Goal: Transaction & Acquisition: Purchase product/service

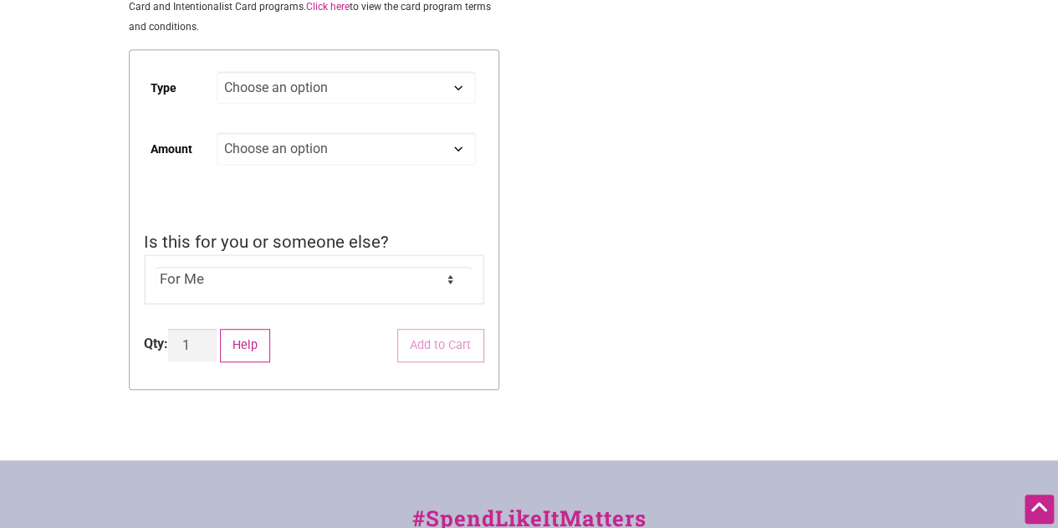
scroll to position [408, 0]
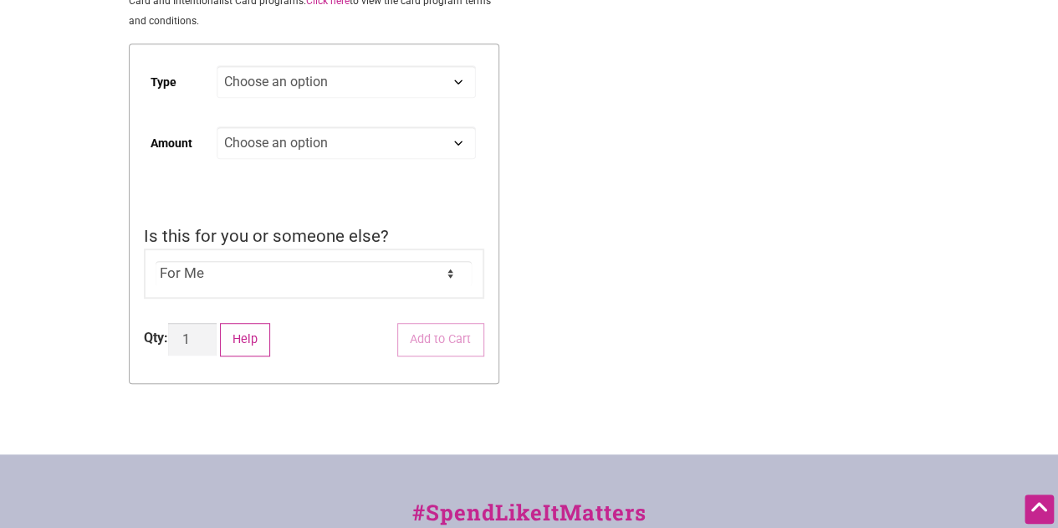
click at [419, 105] on td "Choose an option Digital Physical" at bounding box center [350, 89] width 267 height 61
click at [419, 91] on select "Choose an option Digital Physical" at bounding box center [346, 81] width 258 height 33
select select "Physical"
click at [217, 68] on select "Choose an option Digital Physical" at bounding box center [346, 81] width 258 height 33
click at [401, 150] on select "Choose an option Custom 25 50 100 150 200 250" at bounding box center [346, 142] width 258 height 33
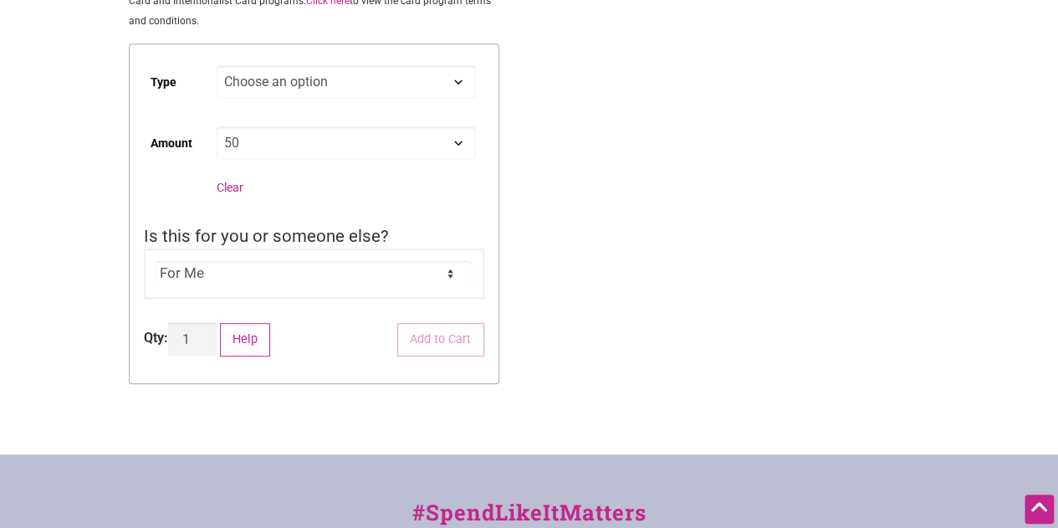
click at [217, 129] on select "Choose an option Custom 25 50 100 150 200 250" at bounding box center [346, 142] width 258 height 33
select select "50"
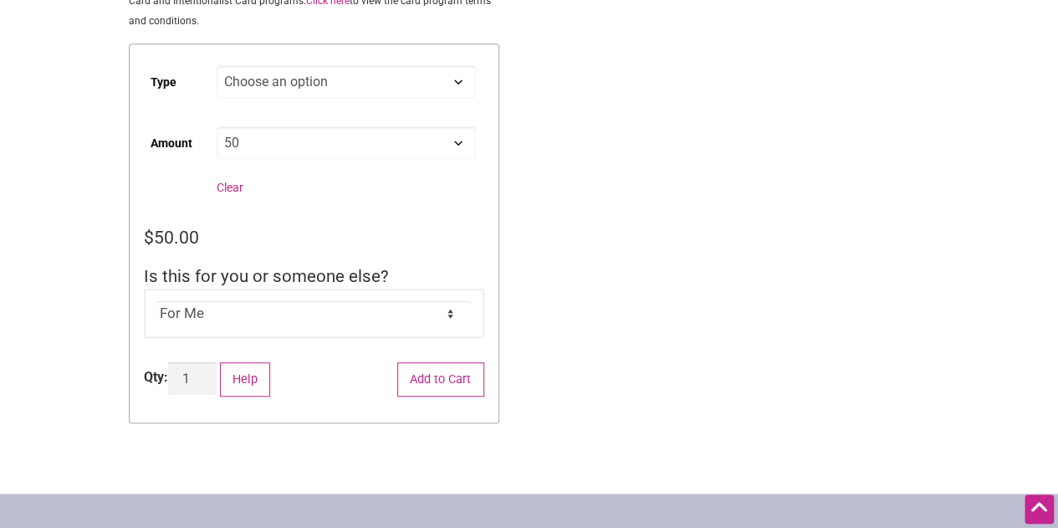
click at [365, 329] on div "For Me For Someone Else" at bounding box center [314, 313] width 340 height 50
click at [371, 331] on div "For Me For Someone Else" at bounding box center [314, 313] width 340 height 50
click at [469, 323] on select "For Me For Someone Else" at bounding box center [314, 313] width 316 height 25
select select "For Someone Else"
click at [156, 303] on select "For Me For Someone Else" at bounding box center [314, 313] width 316 height 25
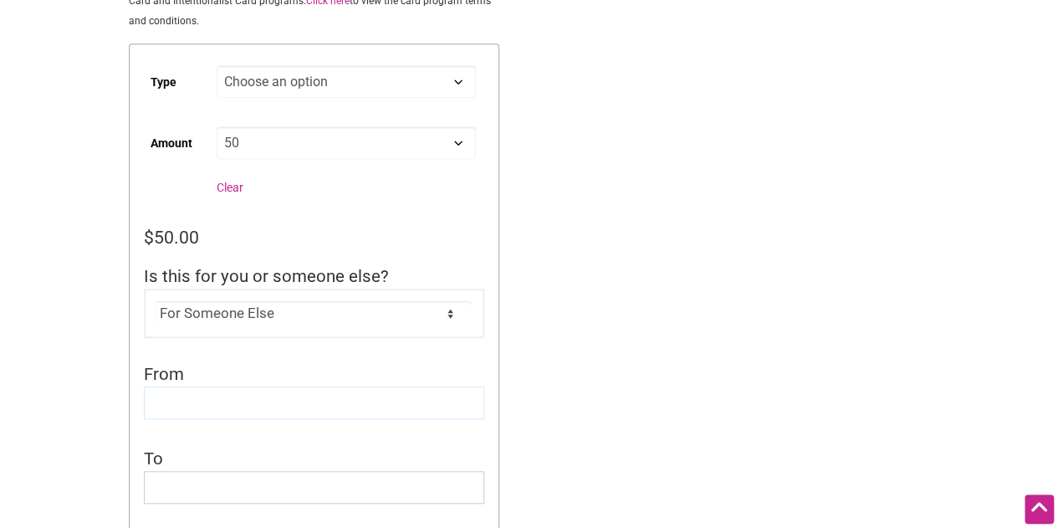
click at [423, 419] on input "From" at bounding box center [314, 402] width 340 height 33
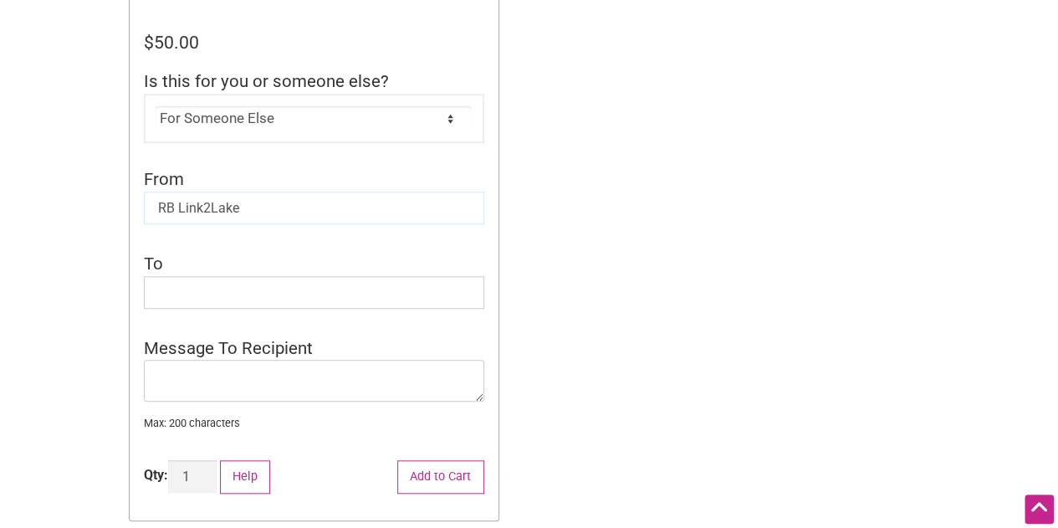
scroll to position [590, 0]
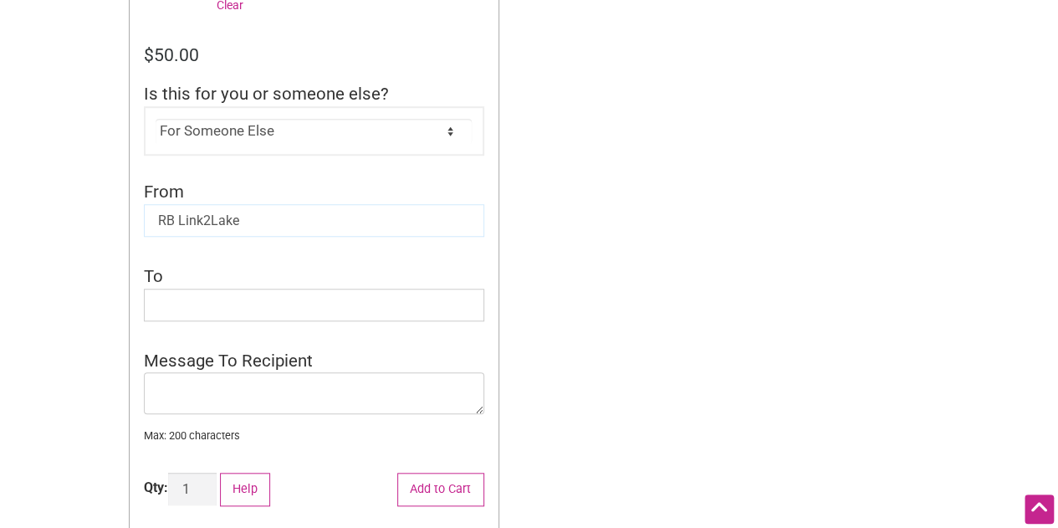
type input "RB Link2Lake"
click at [246, 310] on input "To" at bounding box center [314, 304] width 340 height 33
type input "[PERSON_NAME]"
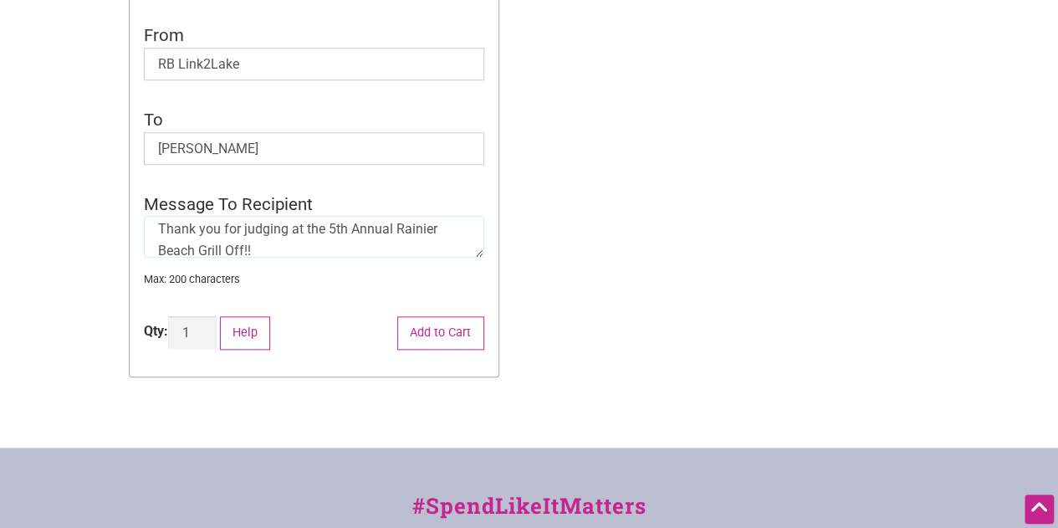
scroll to position [749, 0]
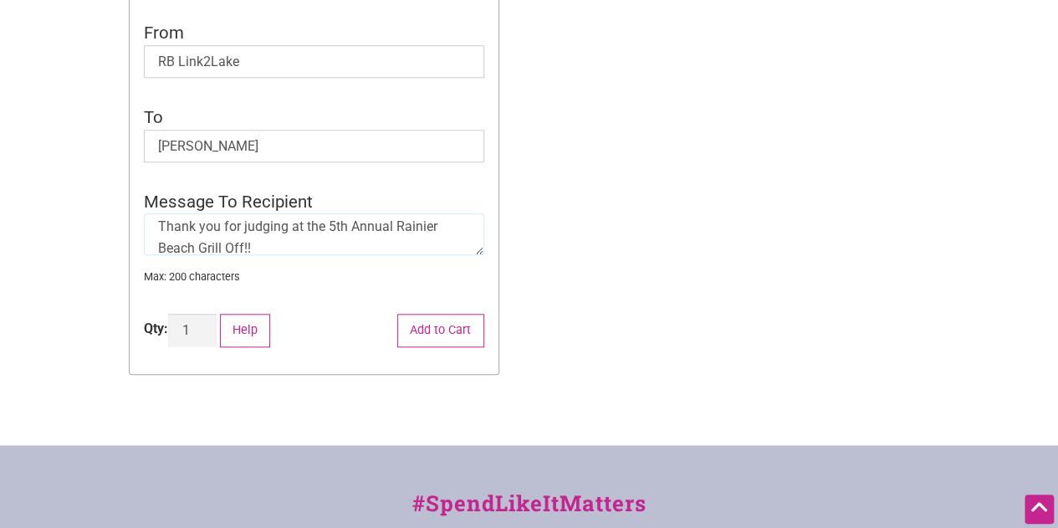
drag, startPoint x: 286, startPoint y: 243, endPoint x: 145, endPoint y: 227, distance: 142.3
click at [145, 227] on textarea "Thank you for judging at the 5th Annual Rainier Beach Grill Off!!" at bounding box center [314, 234] width 340 height 42
type textarea "Thank you for judging at the 5th Annual Rainier Beach Grill Off!!"
click at [443, 334] on button "Add to Cart" at bounding box center [440, 331] width 87 height 34
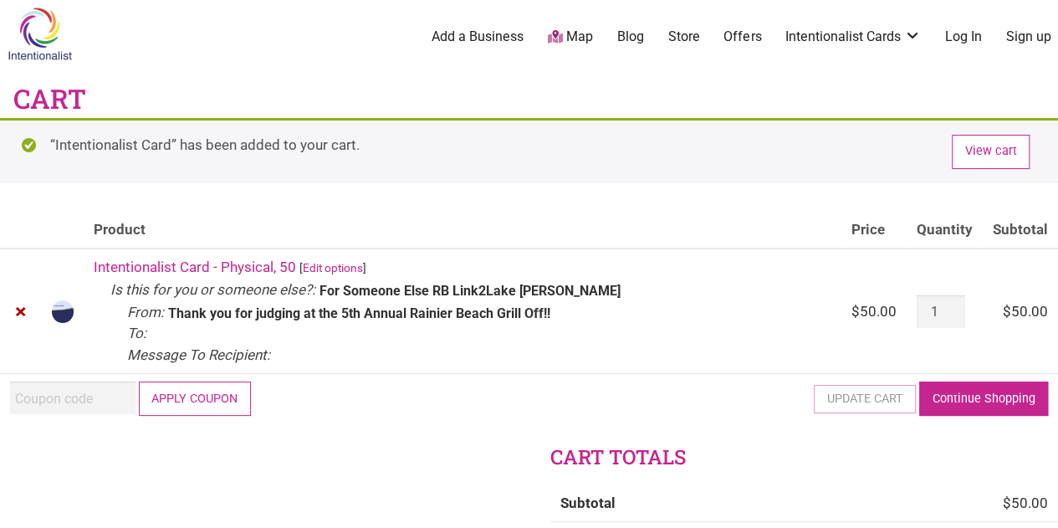
click at [945, 396] on link "Continue Shopping" at bounding box center [983, 398] width 129 height 34
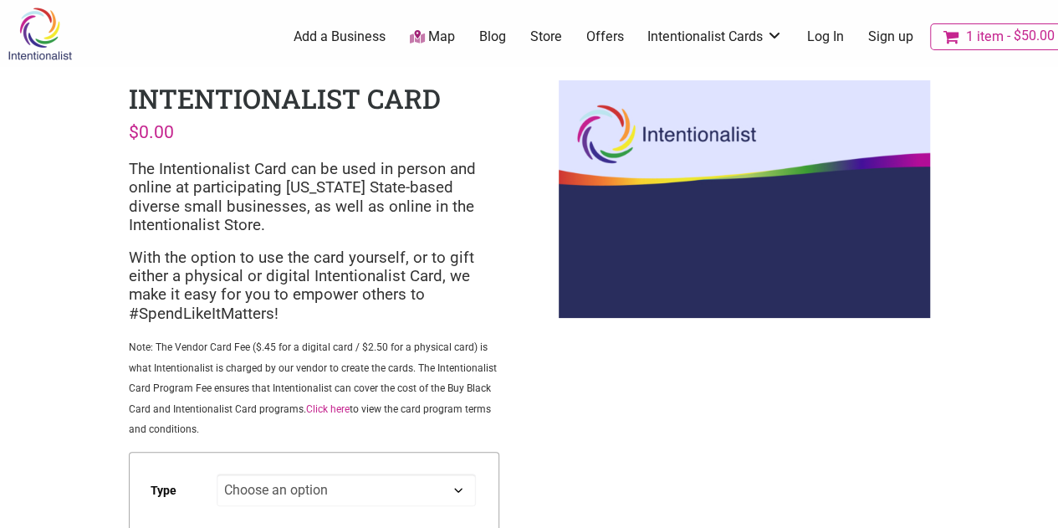
scroll to position [115, 0]
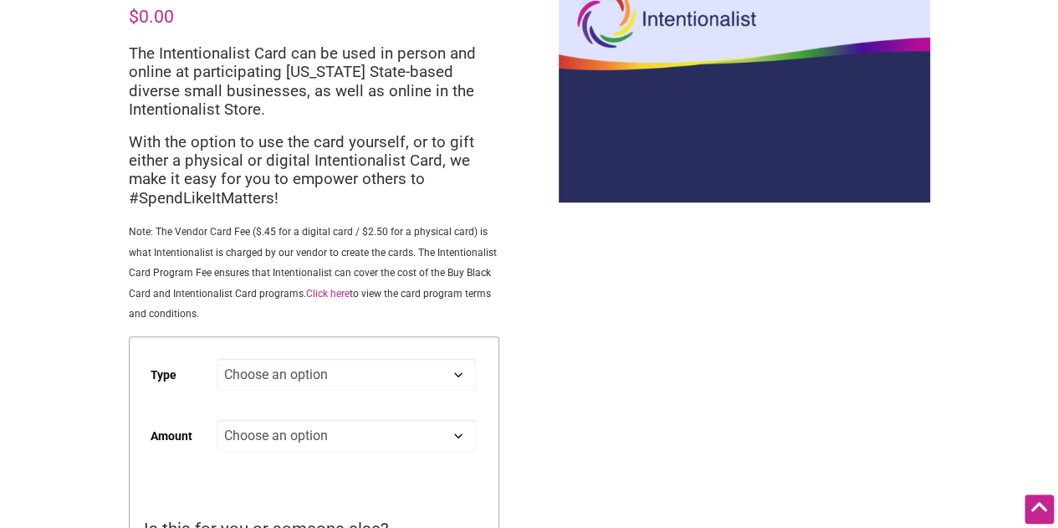
click at [355, 388] on select "Choose an option Digital Physical" at bounding box center [346, 374] width 258 height 33
select select "Physical"
click at [217, 360] on select "Choose an option Digital Physical" at bounding box center [346, 374] width 258 height 33
click at [343, 442] on select "Choose an option Custom 25 50 100 150 200 250" at bounding box center [346, 435] width 258 height 33
click at [217, 421] on select "Choose an option Custom 25 50 100 150 200 250" at bounding box center [346, 435] width 258 height 33
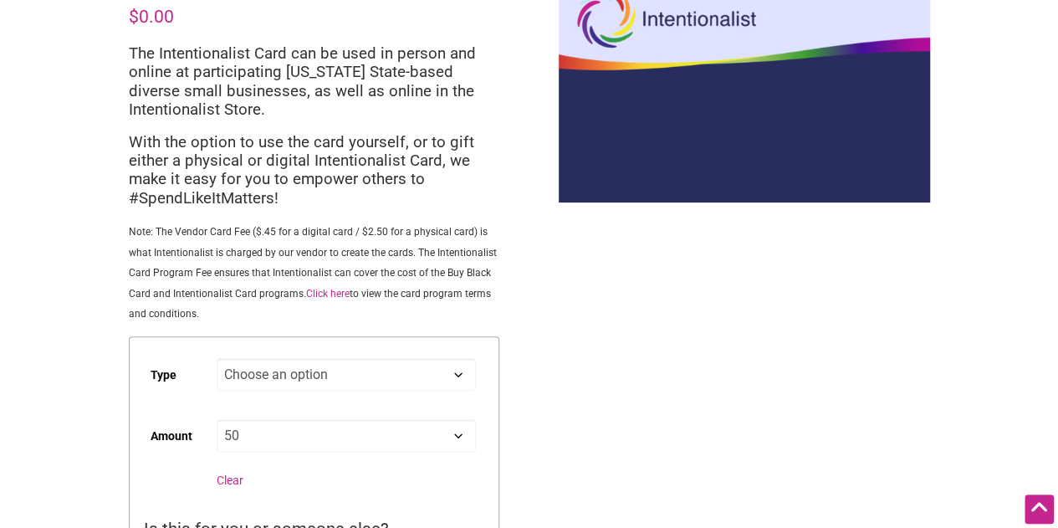
select select "50"
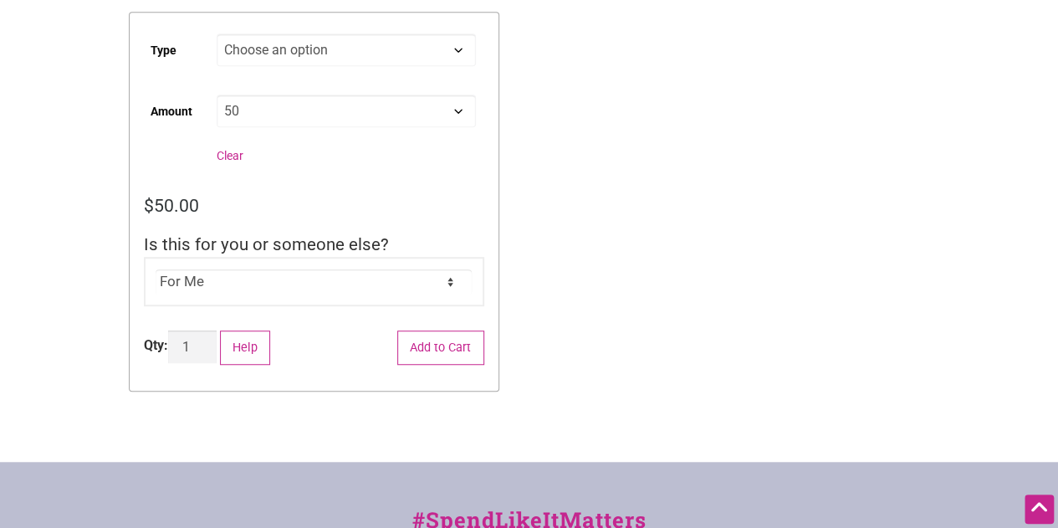
scroll to position [441, 0]
click at [293, 284] on select "For Me For Someone Else" at bounding box center [314, 280] width 316 height 25
select select "For Someone Else"
click at [156, 269] on select "For Me For Someone Else" at bounding box center [314, 280] width 316 height 25
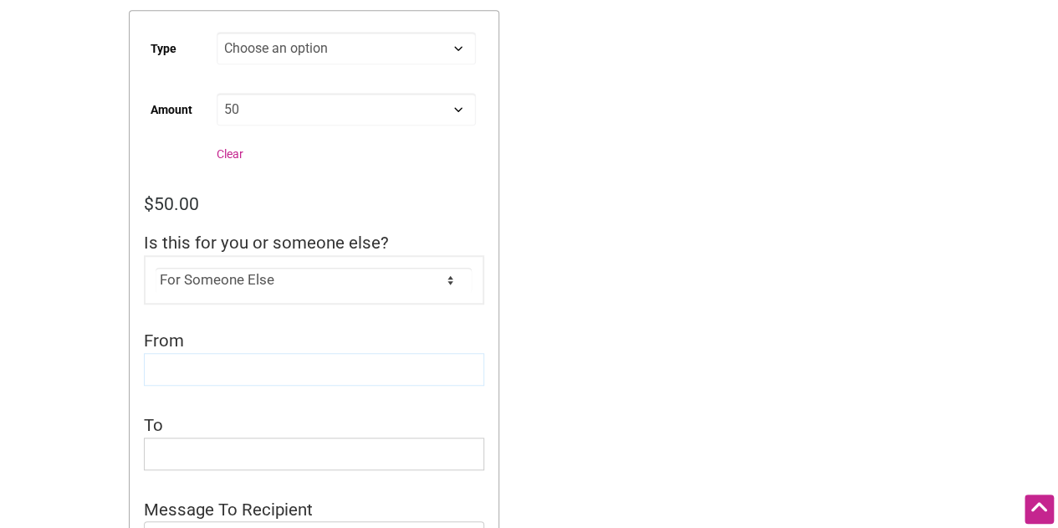
click at [267, 380] on input "From" at bounding box center [314, 369] width 340 height 33
type input "RB Link2Lake"
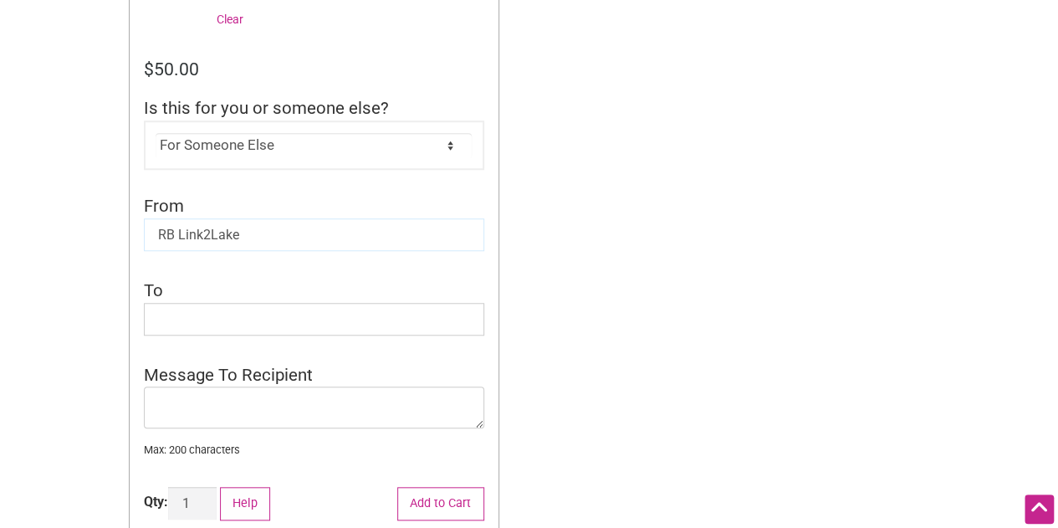
scroll to position [580, 0]
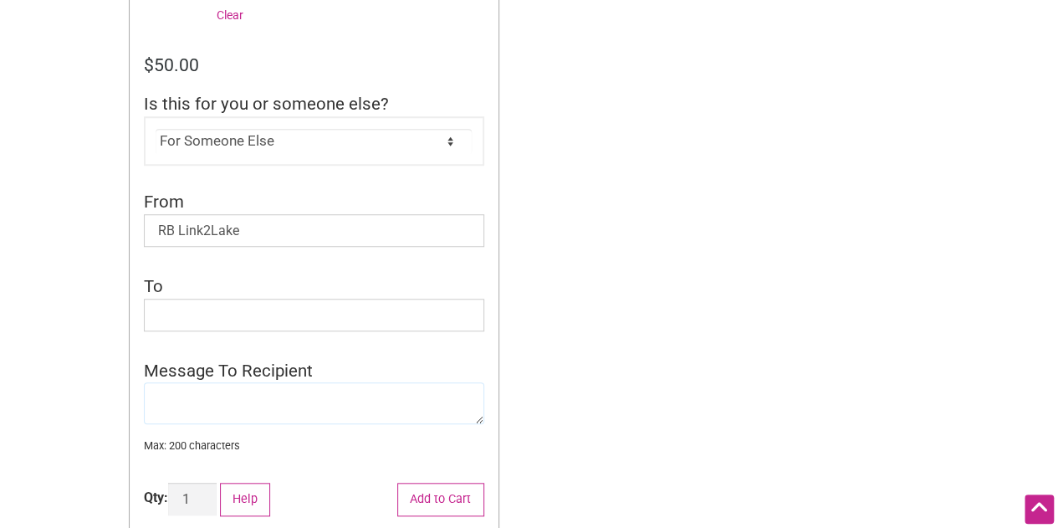
click at [266, 410] on textarea "Message To Recipient" at bounding box center [314, 403] width 340 height 42
paste textarea "Thank you for judging at the 5th Annual Rainier Beach Grill Off!!"
type textarea "Thank you for judging at the 5th Annual Rainier Beach Grill Off!!"
click at [333, 315] on input "To" at bounding box center [314, 315] width 340 height 33
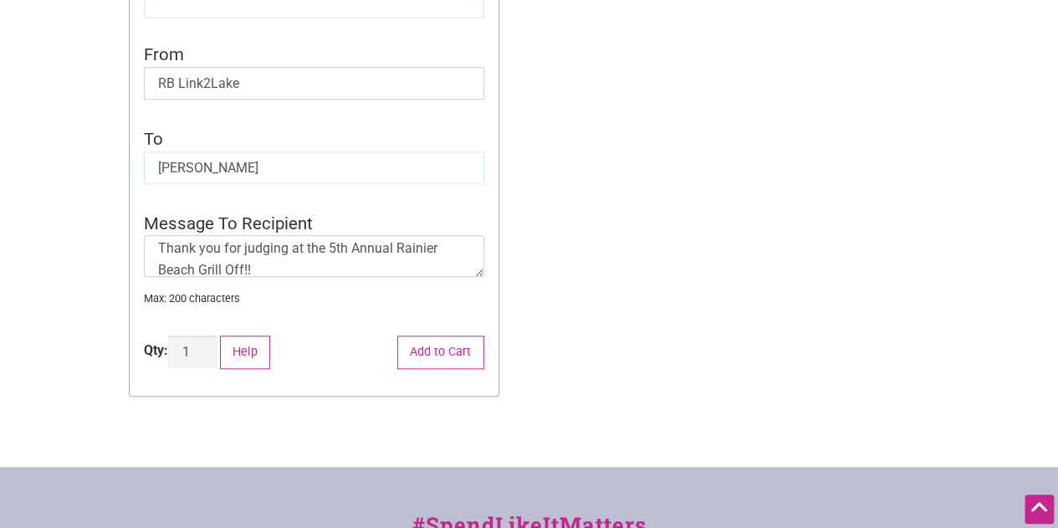
scroll to position [732, 0]
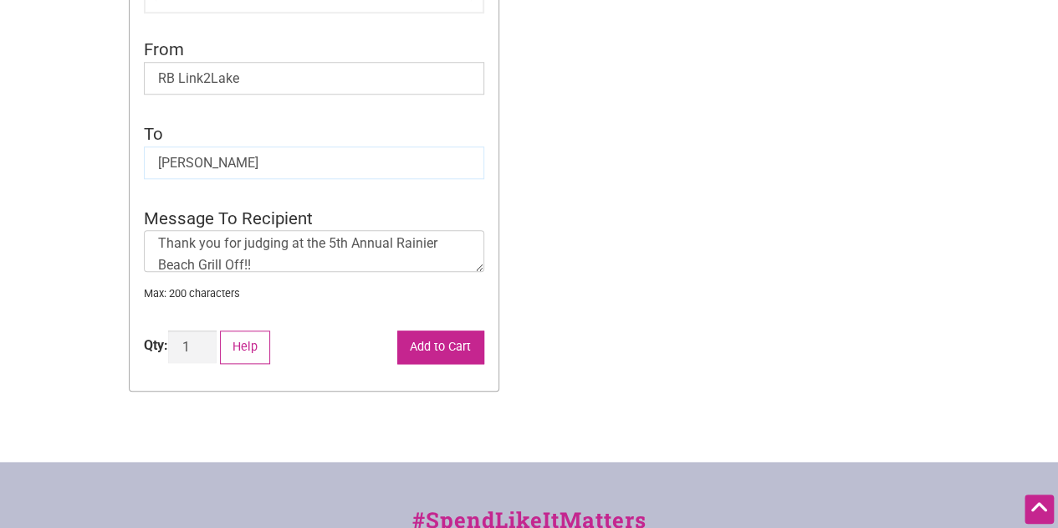
type input "Maria"
click at [425, 339] on button "Add to Cart" at bounding box center [440, 347] width 87 height 34
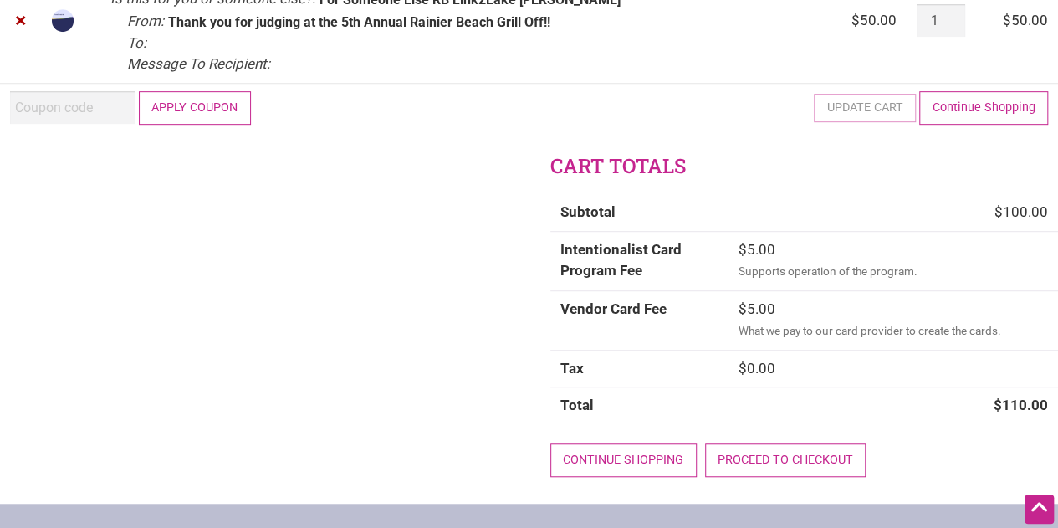
scroll to position [420, 0]
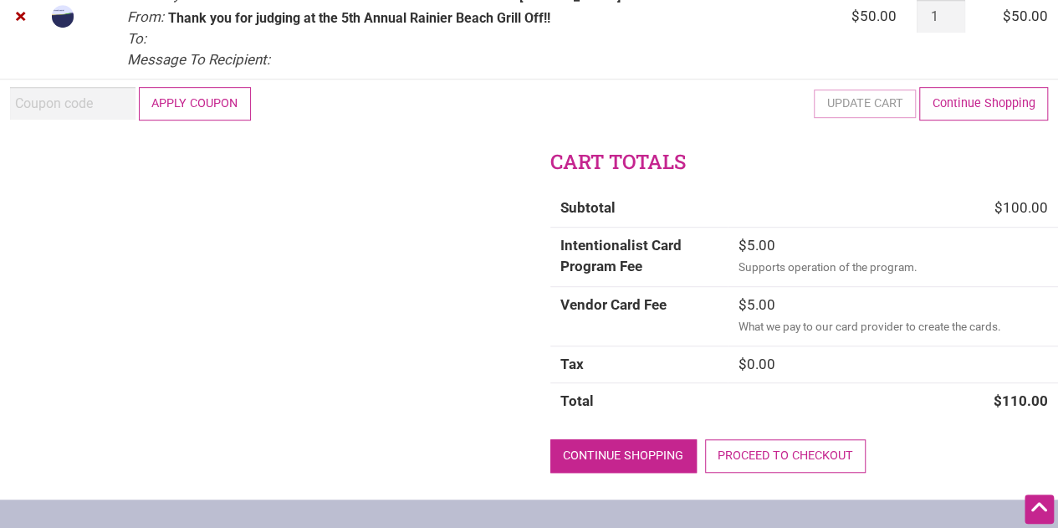
click at [640, 459] on link "Continue shopping" at bounding box center [623, 456] width 146 height 34
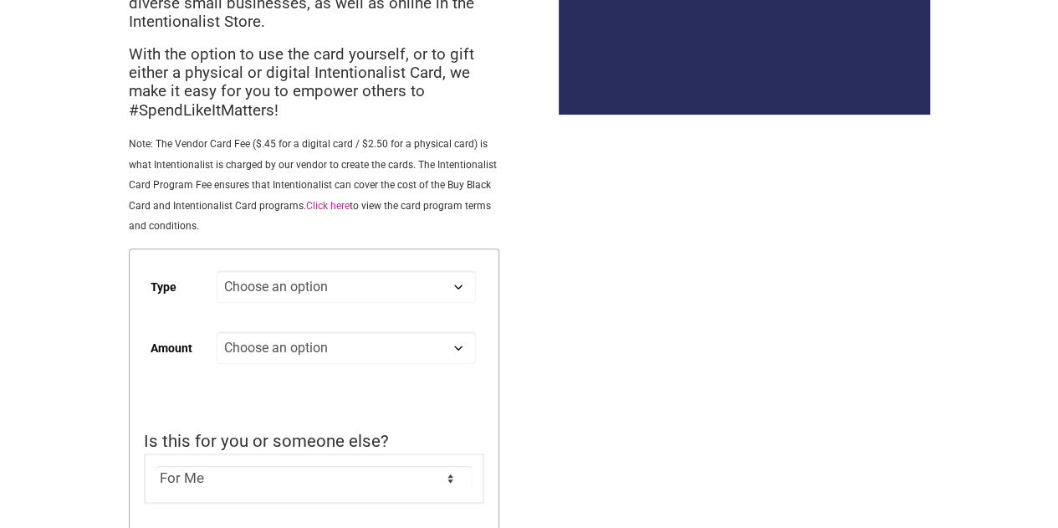
scroll to position [204, 0]
click at [428, 300] on select "Choose an option Digital Physical" at bounding box center [346, 285] width 258 height 33
select select "Physical"
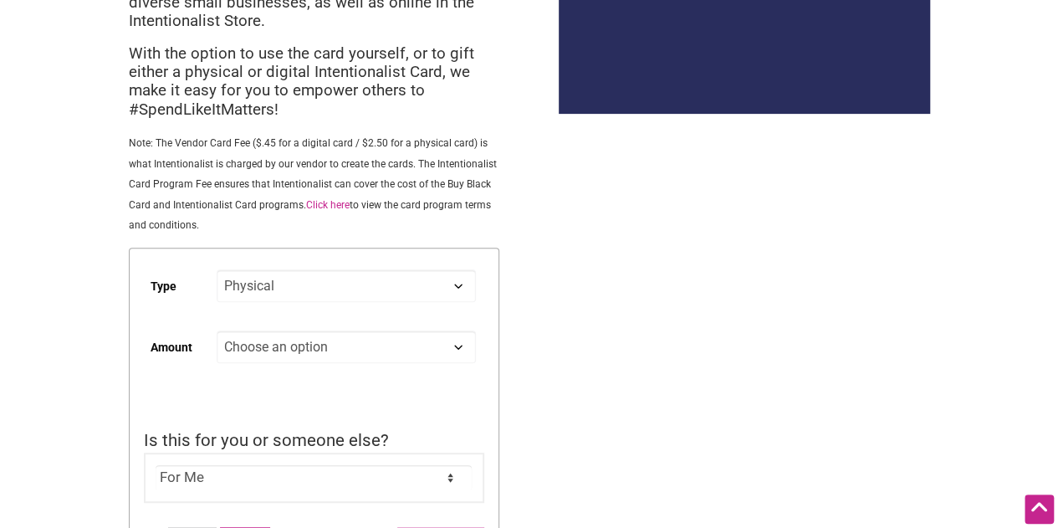
click at [217, 272] on select "Choose an option Digital Physical" at bounding box center [346, 285] width 258 height 33
click at [419, 352] on select "Choose an option Custom 25 50 100 150 200 250" at bounding box center [346, 346] width 258 height 33
click at [217, 333] on select "Choose an option Custom 25 50 100 150 200 250" at bounding box center [346, 346] width 258 height 33
select select "50"
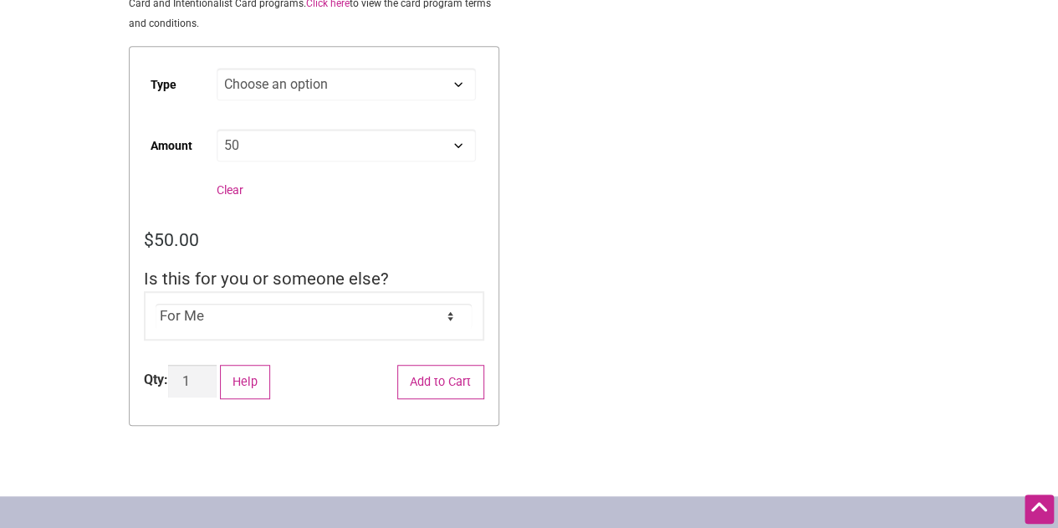
scroll to position [413, 0]
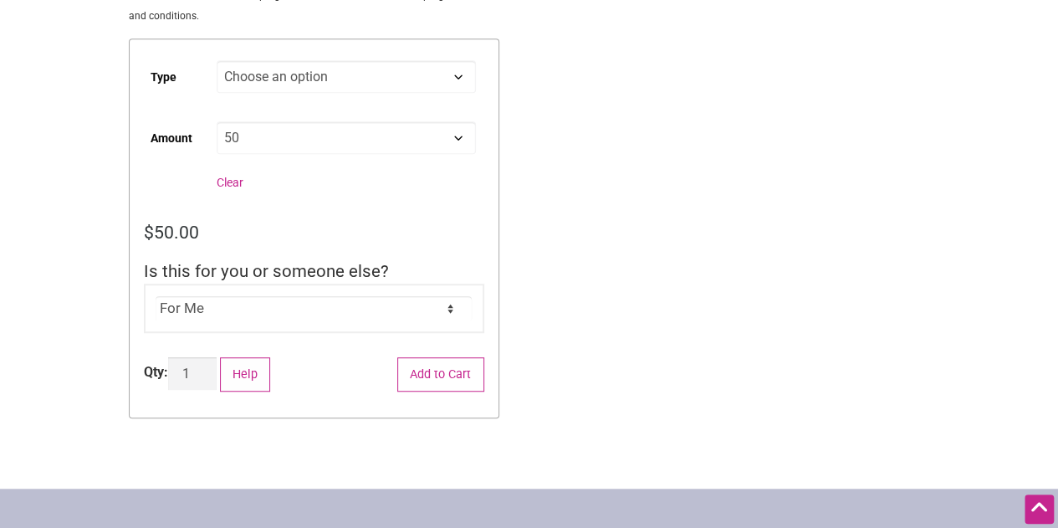
click at [394, 323] on div "For Me For Someone Else" at bounding box center [314, 308] width 340 height 50
click at [447, 313] on select "For Me For Someone Else" at bounding box center [314, 308] width 316 height 25
select select "For Someone Else"
click at [156, 298] on select "For Me For Someone Else" at bounding box center [314, 308] width 316 height 25
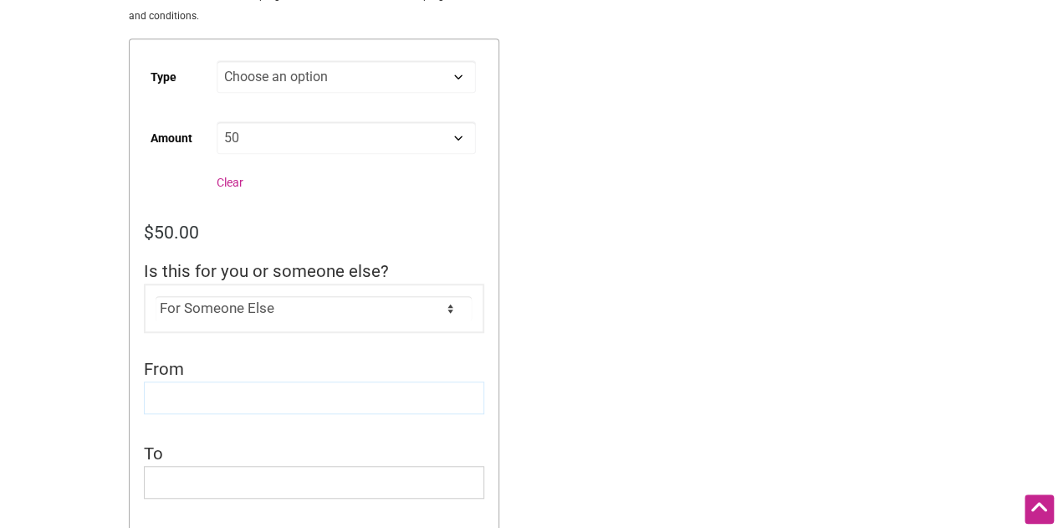
click at [347, 411] on input "From" at bounding box center [314, 397] width 340 height 33
type input "RB Link2Lake"
click at [317, 476] on input "To" at bounding box center [314, 482] width 340 height 33
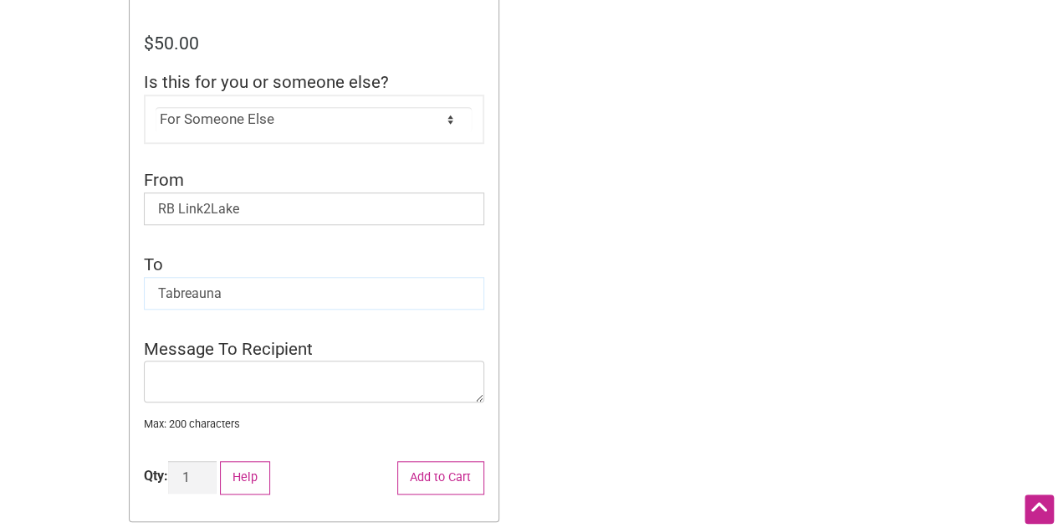
scroll to position [603, 0]
type input "Tabreauna"
click at [456, 390] on textarea "Message To Recipient" at bounding box center [314, 381] width 340 height 42
paste textarea "Thank you for judging at the 5th Annual Rainier Beach Grill Off!!"
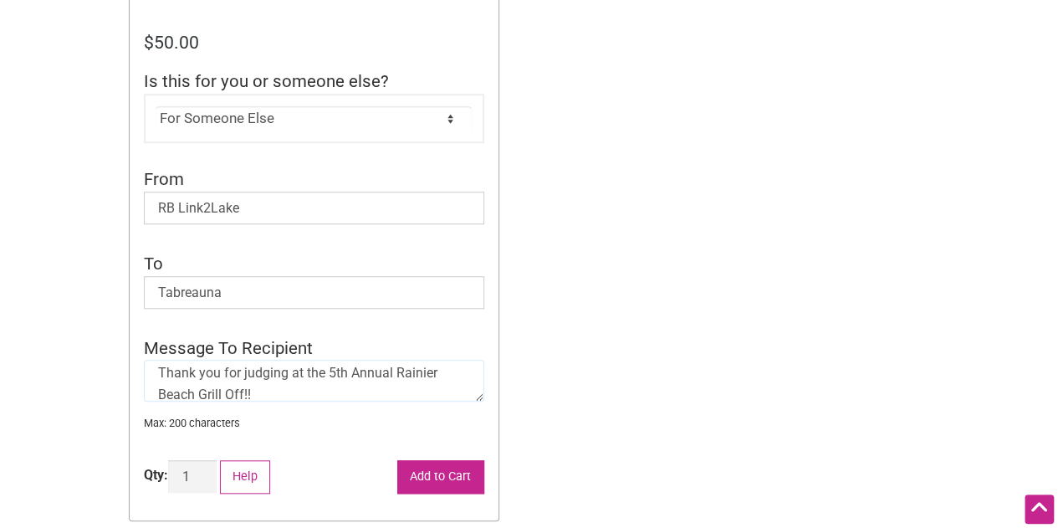
type textarea "Thank you for judging at the 5th Annual Rainier Beach Grill Off!!"
click at [428, 472] on button "Add to Cart" at bounding box center [440, 477] width 87 height 34
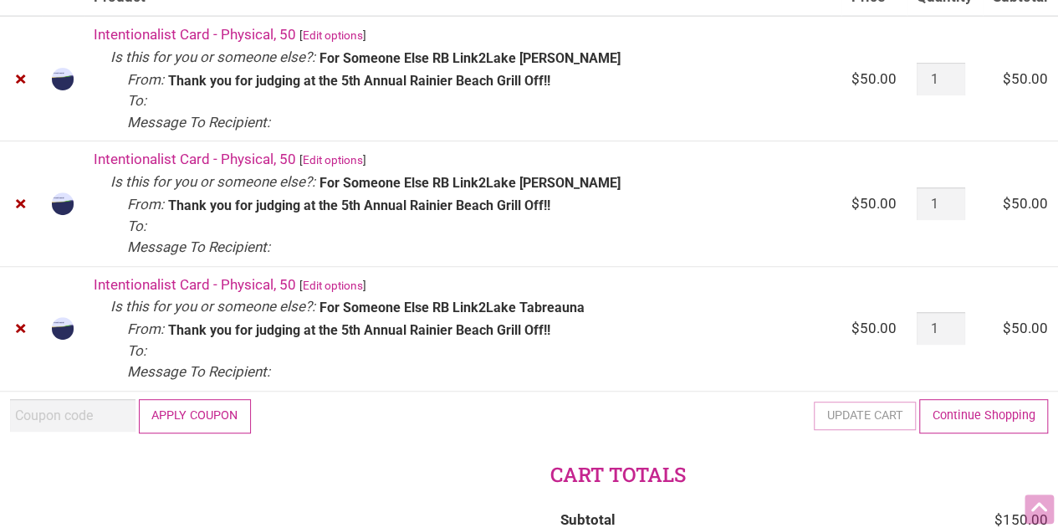
scroll to position [243, 0]
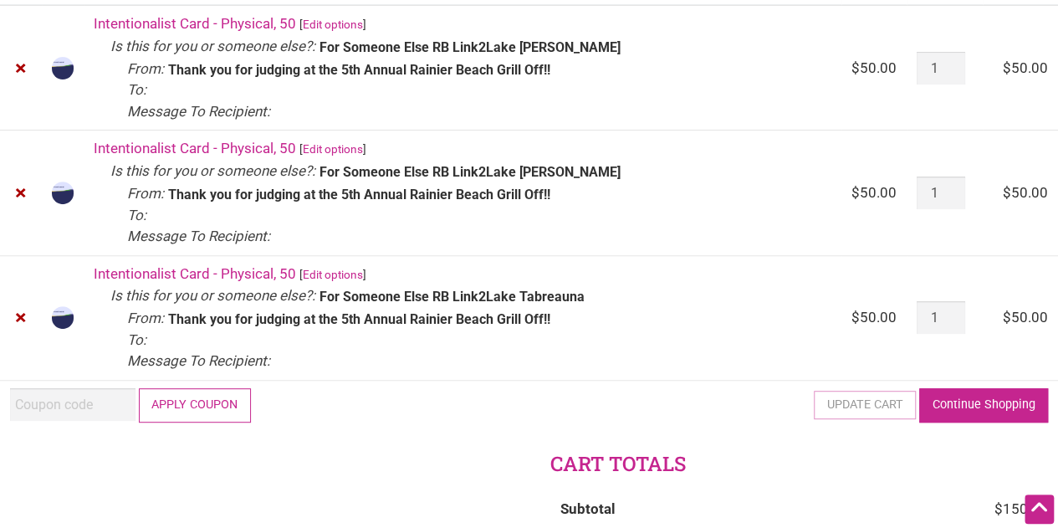
click at [978, 408] on link "Continue Shopping" at bounding box center [983, 405] width 129 height 34
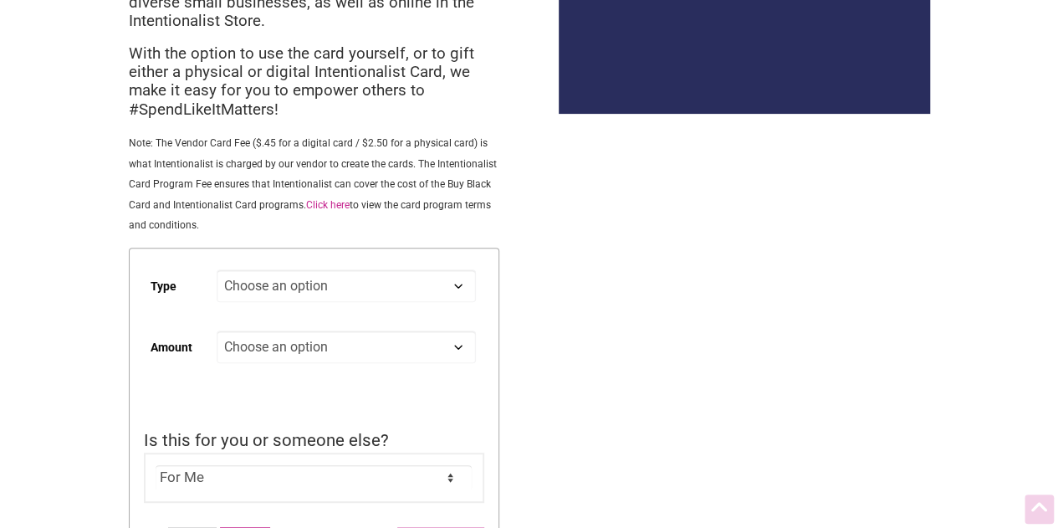
scroll to position [219, 0]
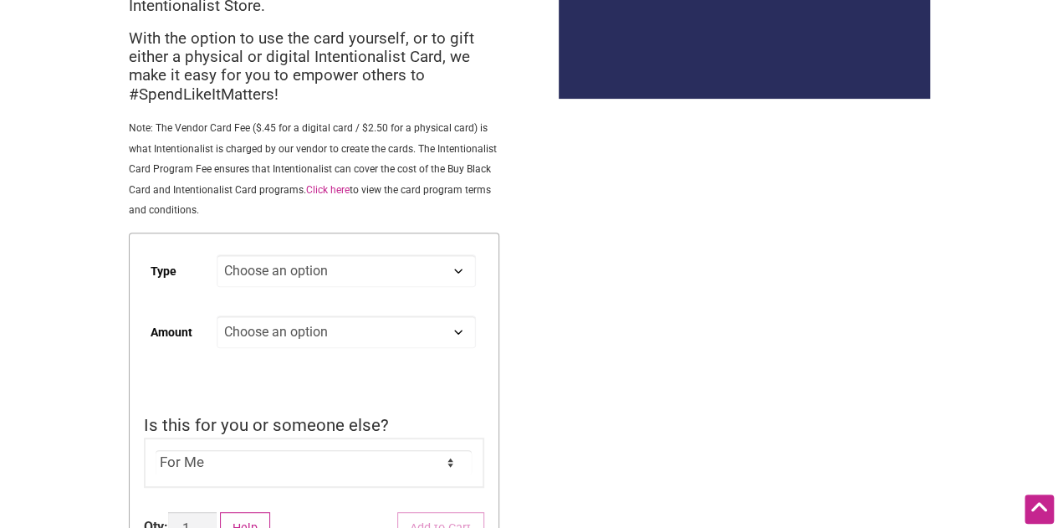
click at [359, 270] on select "Choose an option Digital Physical" at bounding box center [346, 270] width 258 height 33
select select "Physical"
click at [217, 257] on select "Choose an option Digital Physical" at bounding box center [346, 270] width 258 height 33
click at [344, 336] on select "Choose an option Custom 25 50 100 150 200 250" at bounding box center [346, 331] width 258 height 33
click at [217, 318] on select "Choose an option Custom 25 50 100 150 200 250" at bounding box center [346, 331] width 258 height 33
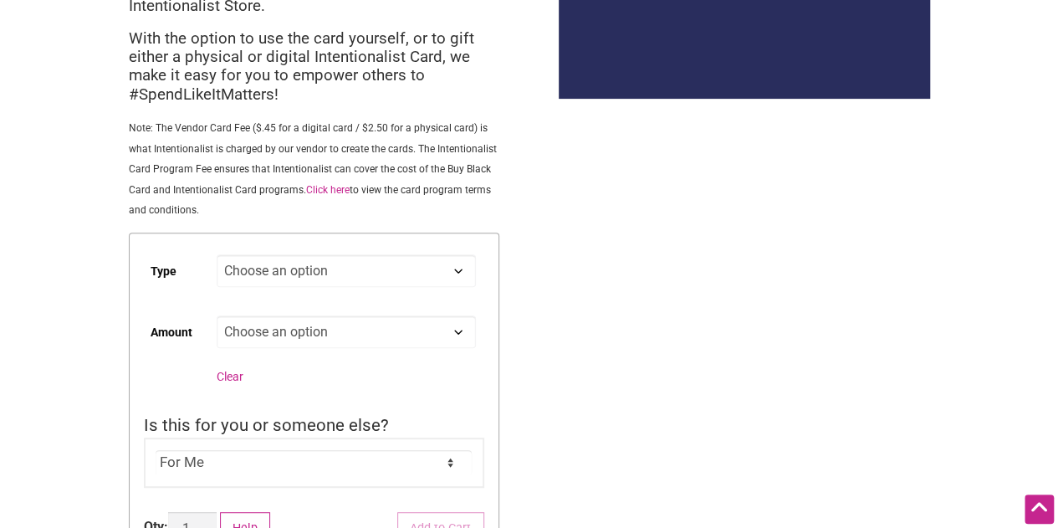
select select "50"
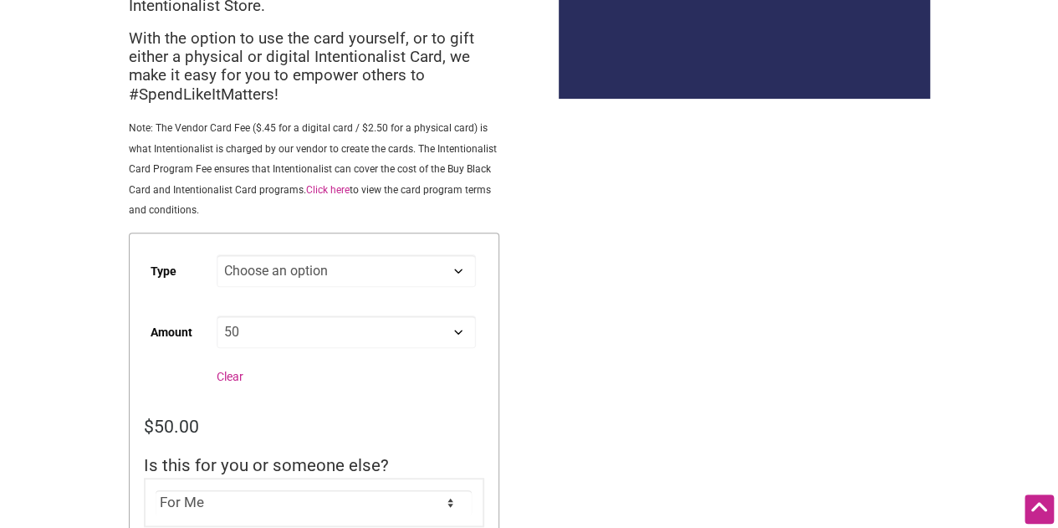
click at [269, 492] on select "For Me For Someone Else" at bounding box center [314, 502] width 316 height 25
select select "For Someone Else"
click at [156, 492] on select "For Me For Someone Else" at bounding box center [314, 502] width 316 height 25
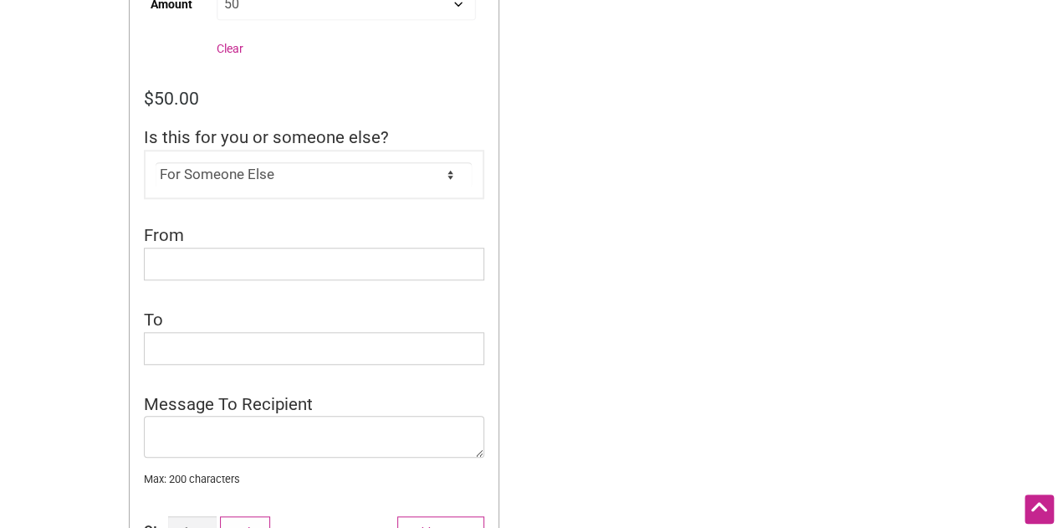
scroll to position [552, 0]
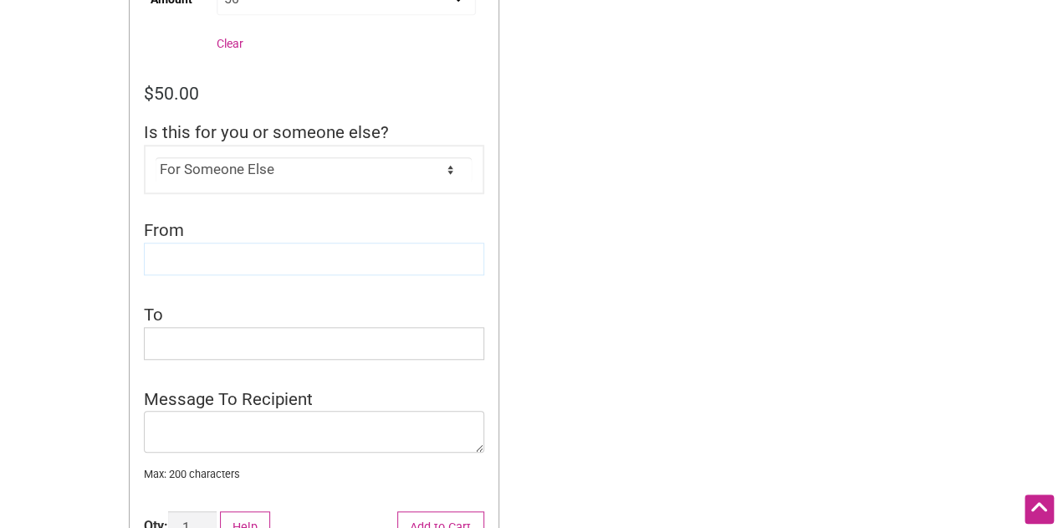
click at [273, 246] on input "From" at bounding box center [314, 258] width 340 height 33
type input "RB Link2Lake"
click at [262, 344] on input "To" at bounding box center [314, 343] width 340 height 33
type input "Coach [PERSON_NAME]"
click at [246, 434] on textarea "Message To Recipient" at bounding box center [314, 432] width 340 height 42
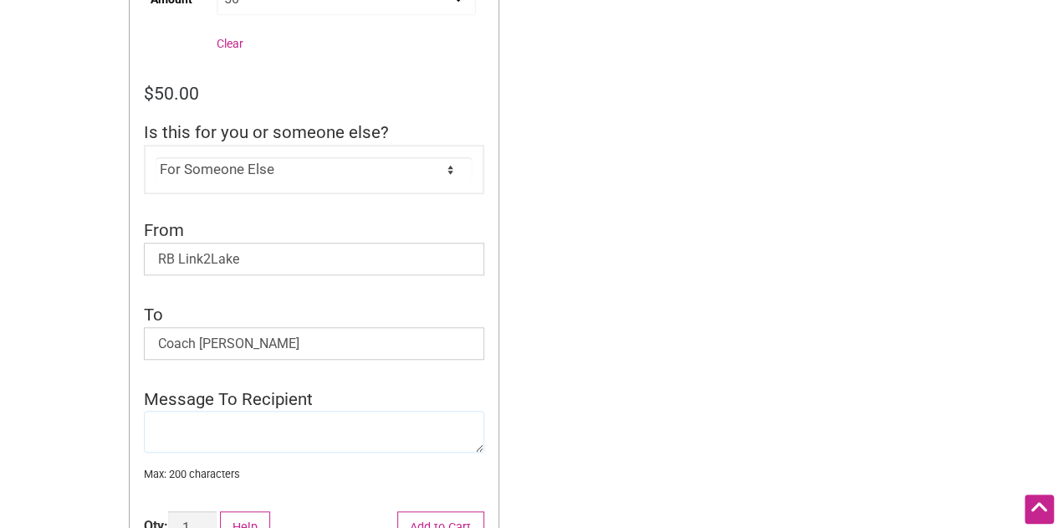
paste textarea "Thank you for judging at the 5th Annual Rainier Beach Grill Off!!"
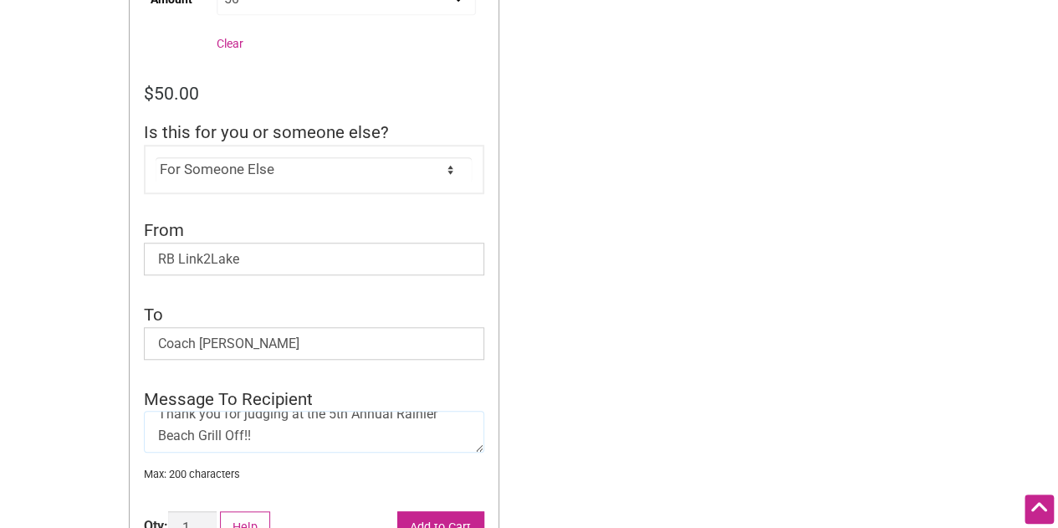
type textarea "Thank you for judging at the 5th Annual Rainier Beach Grill Off!!"
click at [431, 518] on button "Add to Cart" at bounding box center [440, 528] width 87 height 34
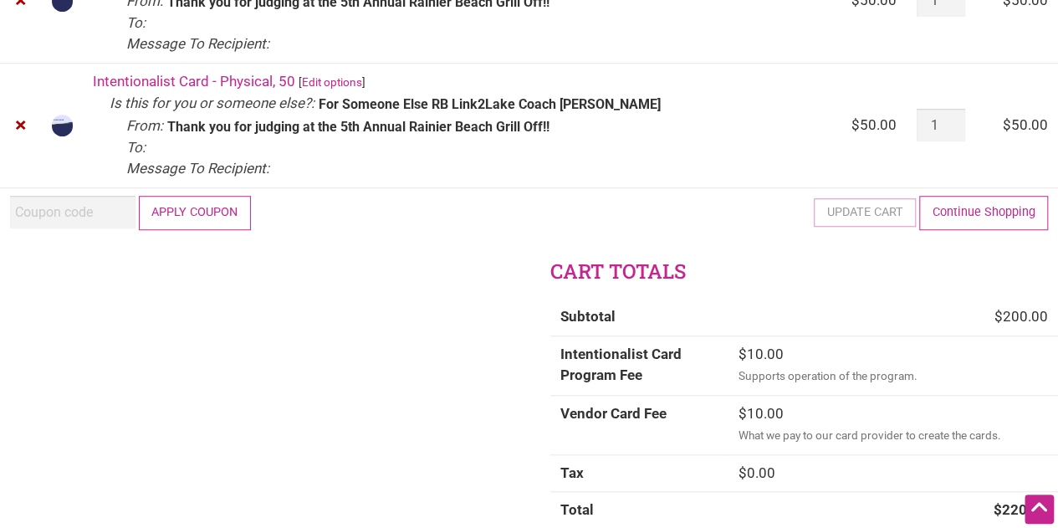
scroll to position [604, 0]
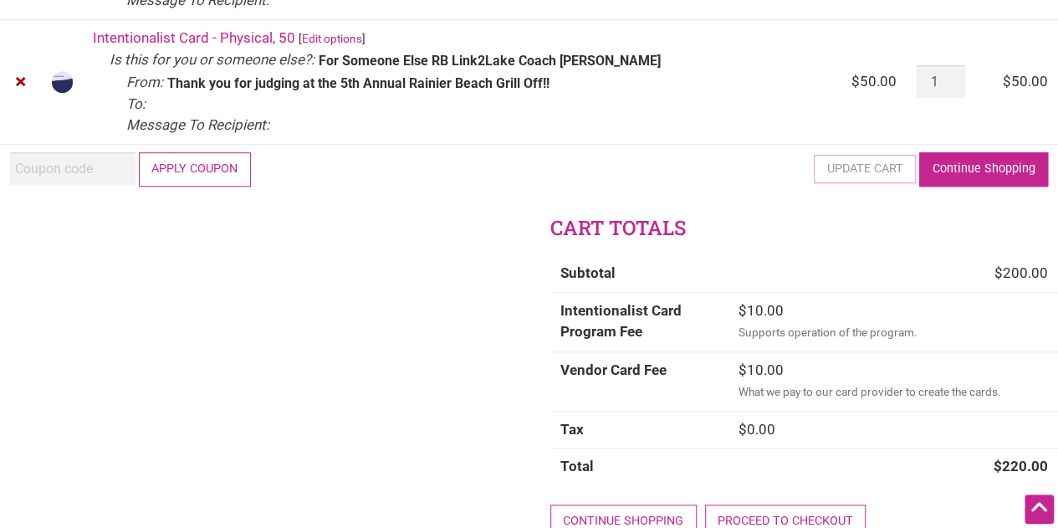
click at [955, 180] on link "Continue Shopping" at bounding box center [983, 169] width 129 height 34
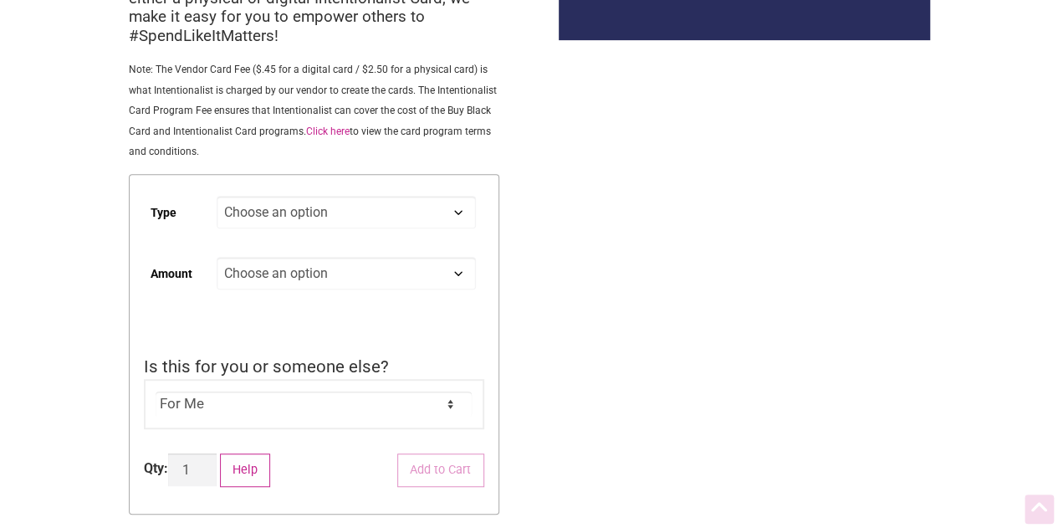
scroll to position [278, 0]
click at [464, 205] on select "Choose an option Digital Physical" at bounding box center [346, 211] width 258 height 33
select select "Physical"
click at [217, 197] on select "Choose an option Digital Physical" at bounding box center [346, 211] width 258 height 33
click at [429, 279] on select "Choose an option Custom 25 50 100 150 200 250" at bounding box center [346, 272] width 258 height 33
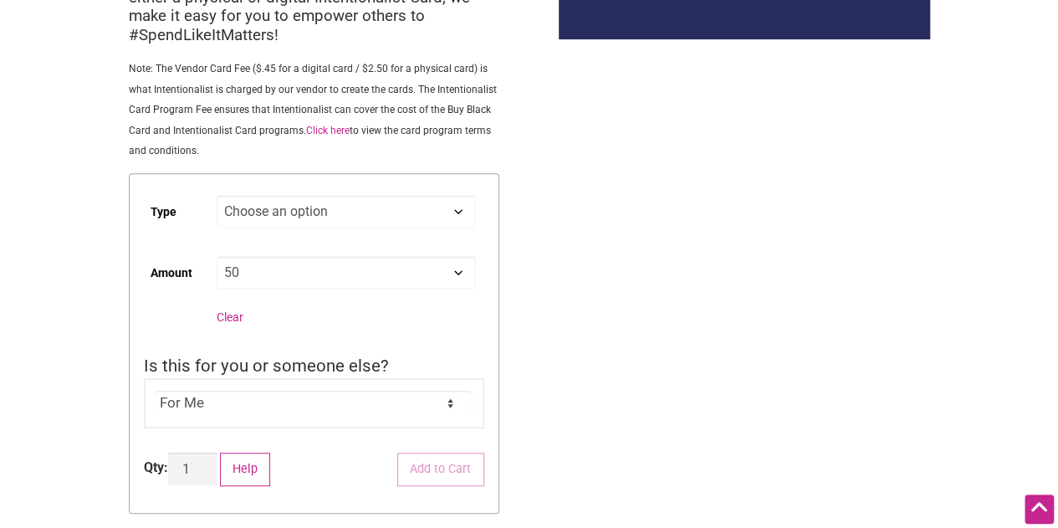
click at [217, 258] on select "Choose an option Custom 25 50 100 150 200 250" at bounding box center [346, 272] width 258 height 33
select select "50"
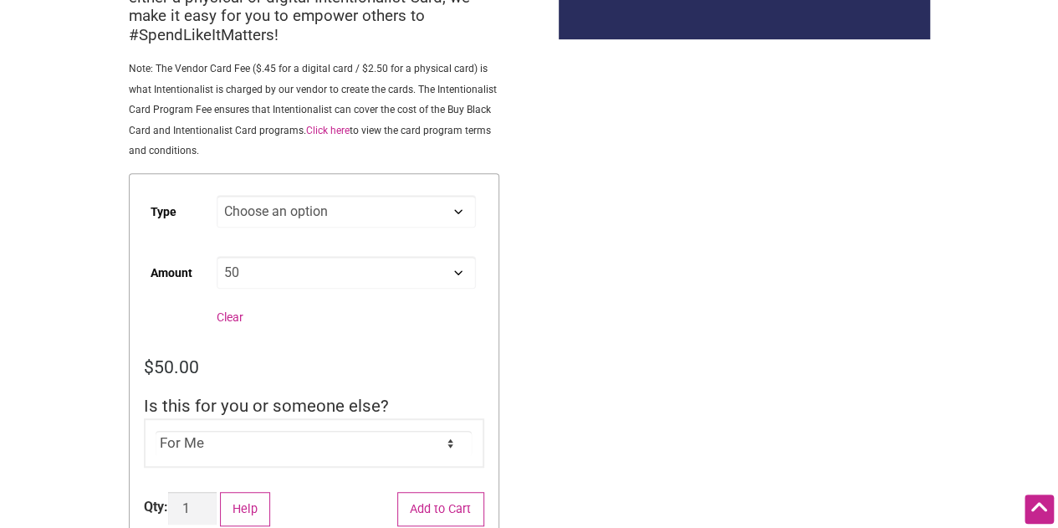
click at [395, 452] on select "For Me For Someone Else" at bounding box center [314, 443] width 316 height 25
select select "For Someone Else"
click at [156, 431] on select "For Me For Someone Else" at bounding box center [314, 443] width 316 height 25
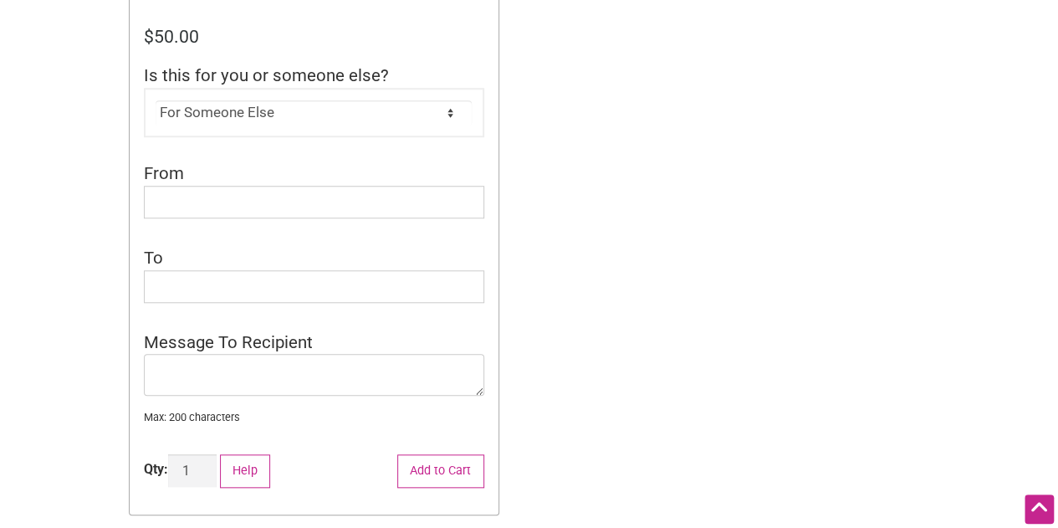
scroll to position [610, 0]
click at [426, 192] on input "From" at bounding box center [314, 201] width 340 height 33
type input "RB Link2Lake"
click at [299, 285] on input "To" at bounding box center [314, 285] width 340 height 33
type input "[PERSON_NAME]"
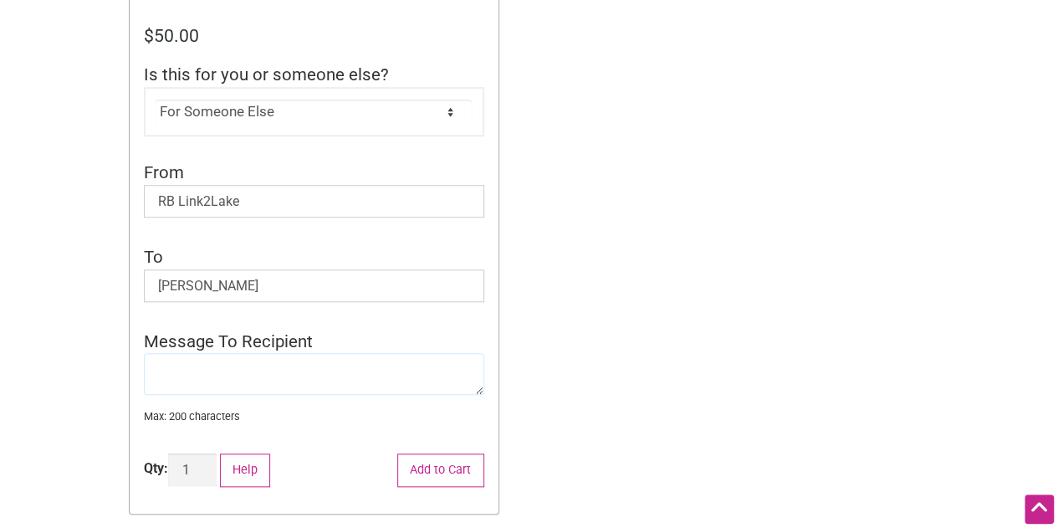
click at [261, 383] on textarea "Message To Recipient" at bounding box center [314, 374] width 340 height 42
paste textarea "Thank you for judging at the 5th Annual Rainier Beach Grill Off!!"
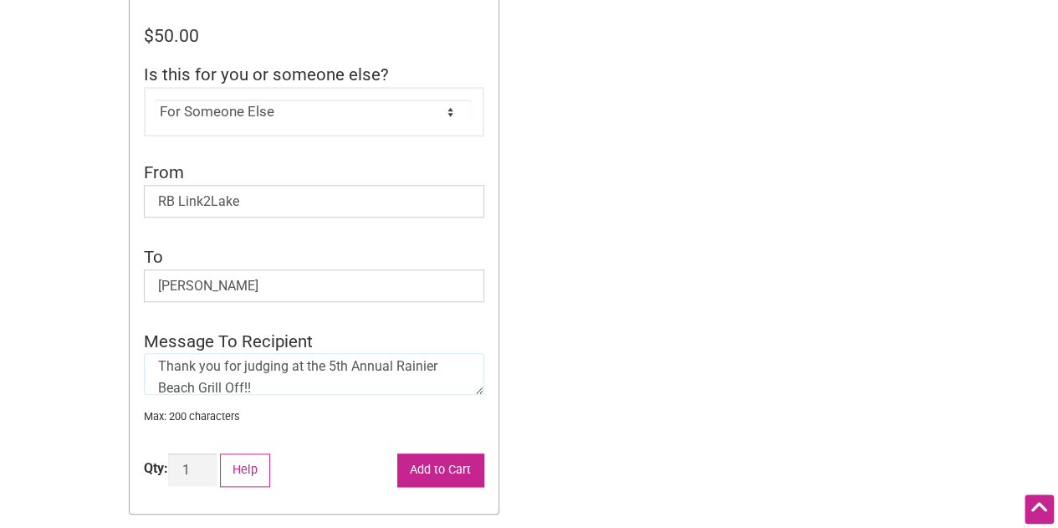
type textarea "Thank you for judging at the 5th Annual Rainier Beach Grill Off!!"
click at [448, 465] on button "Add to Cart" at bounding box center [440, 470] width 87 height 34
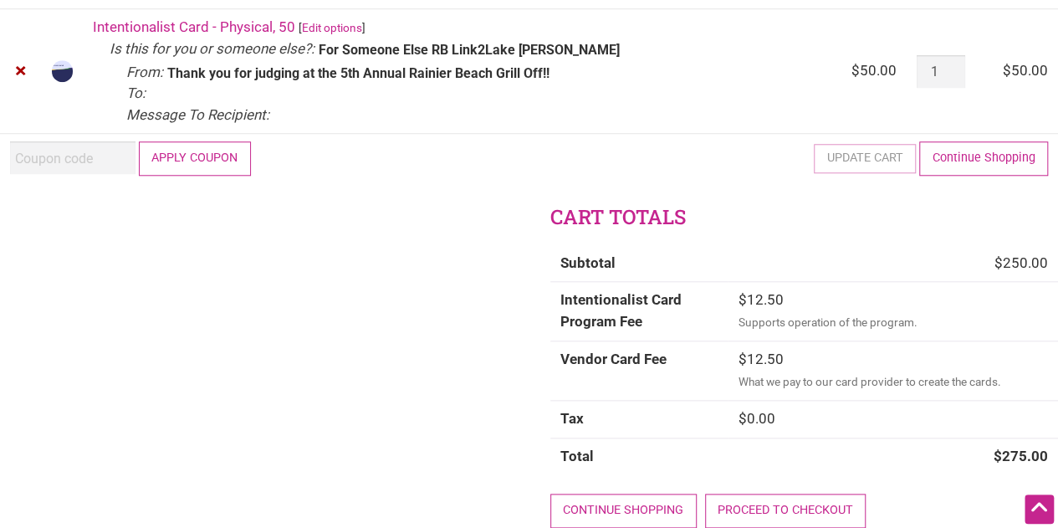
scroll to position [740, 0]
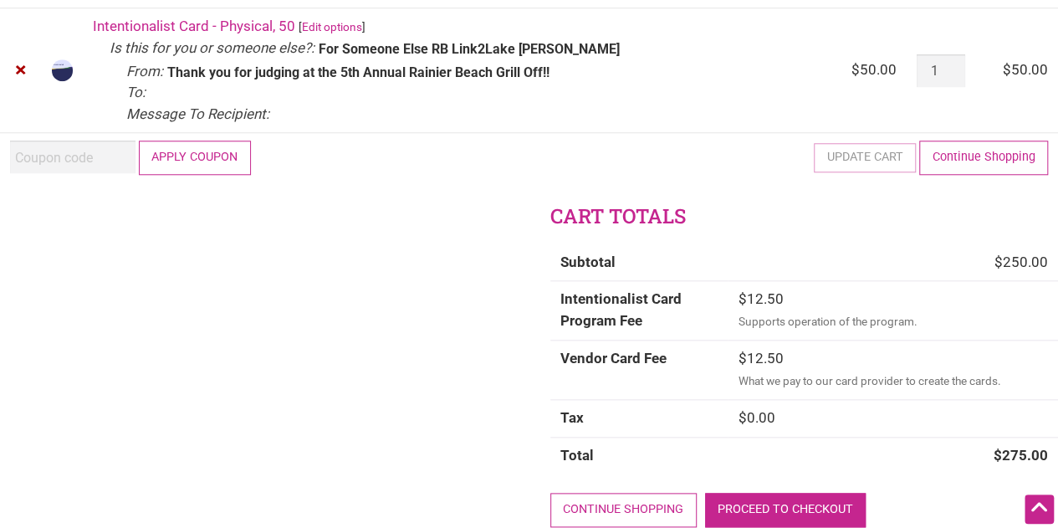
click at [773, 501] on link "Proceed to checkout" at bounding box center [785, 509] width 161 height 34
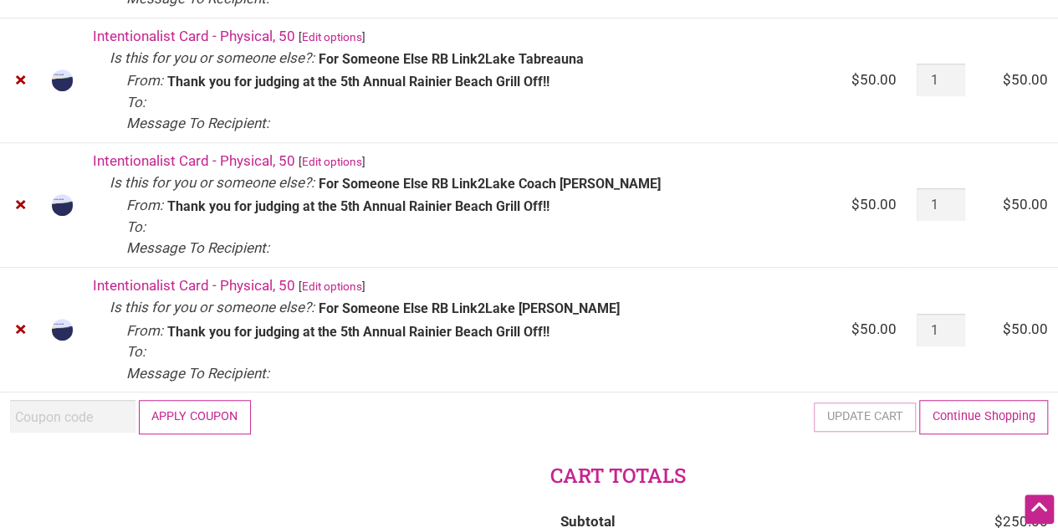
scroll to position [477, 0]
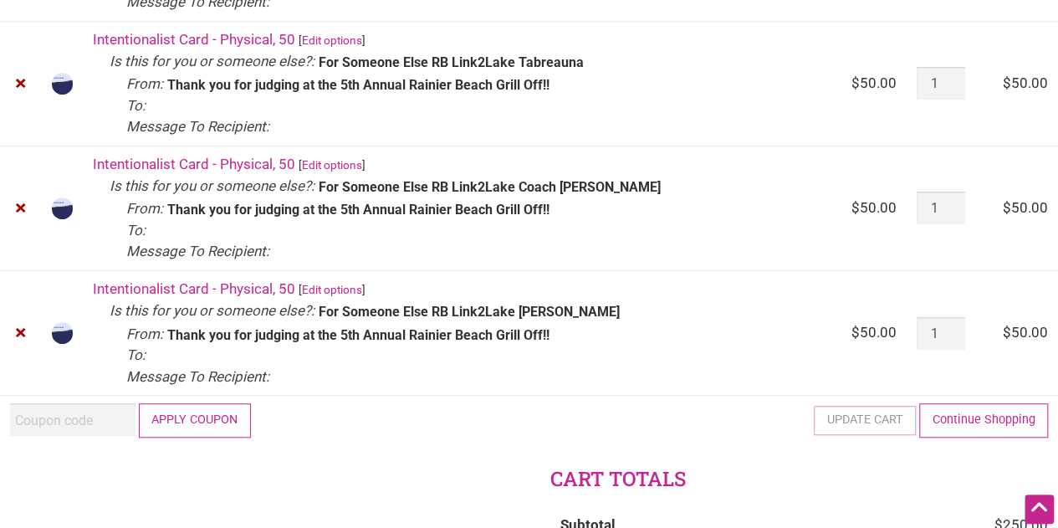
click at [209, 281] on link "Intentionalist Card - Physical, 50" at bounding box center [194, 288] width 202 height 17
click at [333, 292] on link "Edit options" at bounding box center [332, 289] width 60 height 13
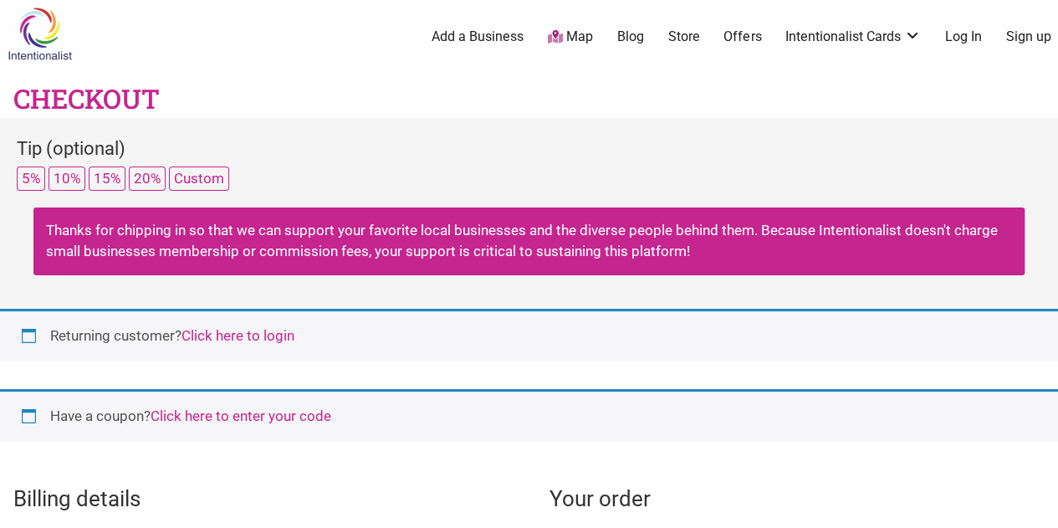
select select "US"
select select "WA"
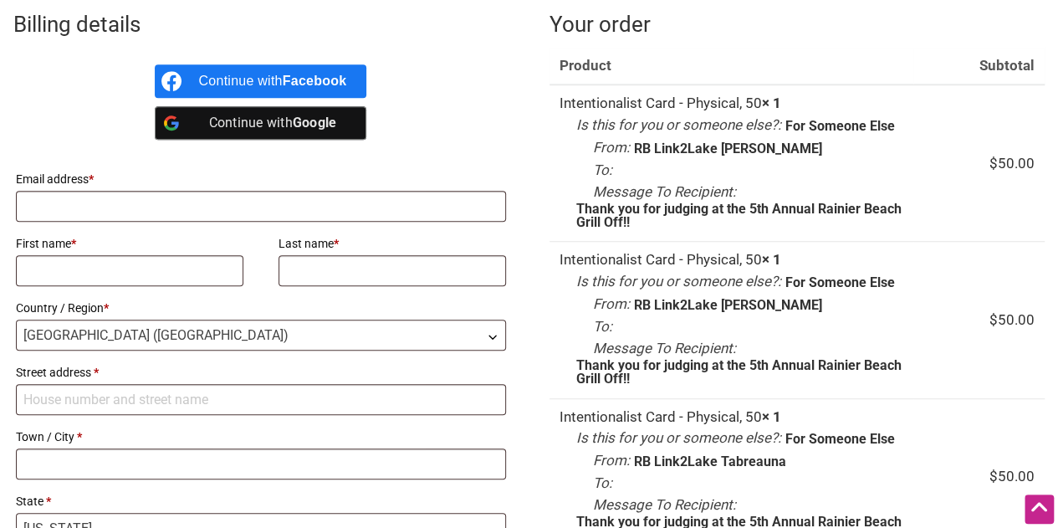
scroll to position [370, 0]
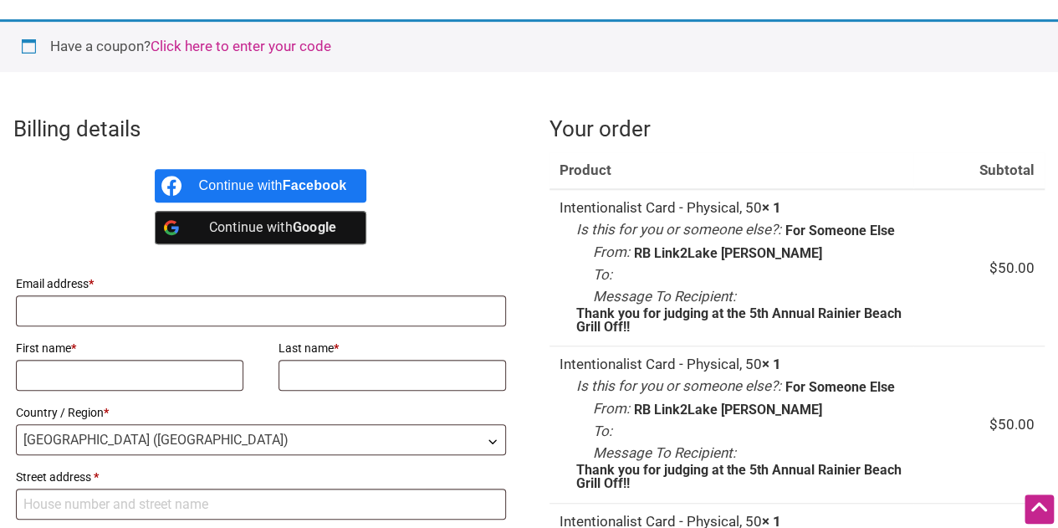
click at [302, 224] on b "Google" at bounding box center [315, 227] width 44 height 16
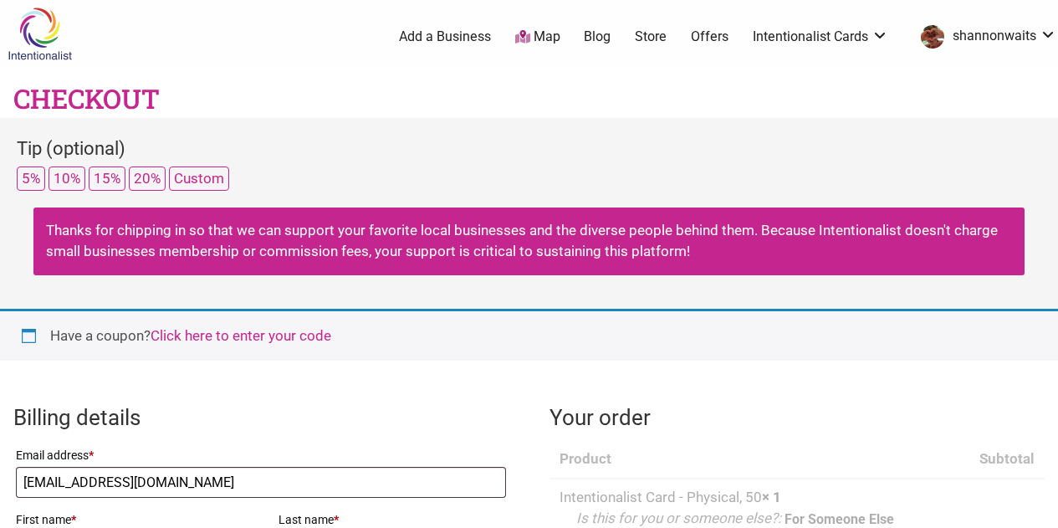
select select "WA"
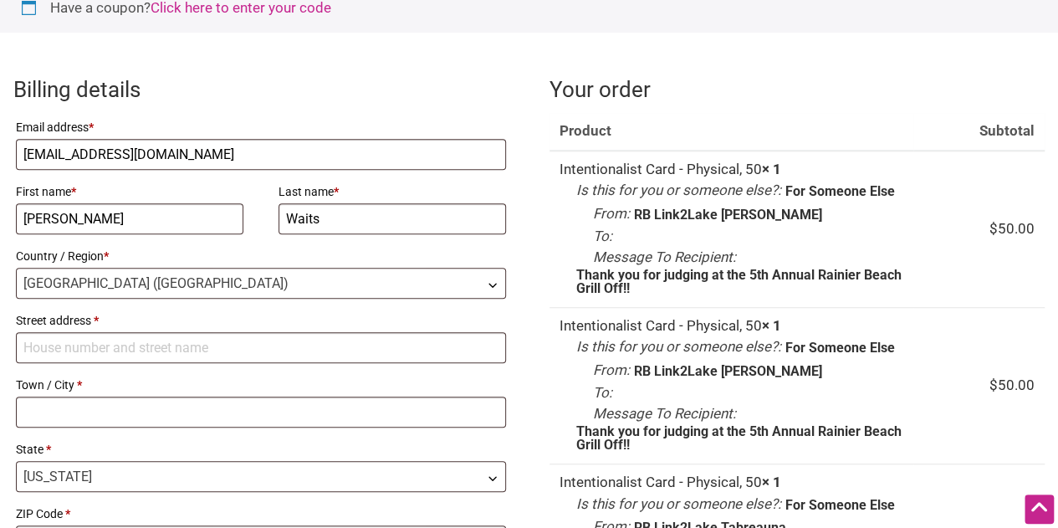
scroll to position [370, 0]
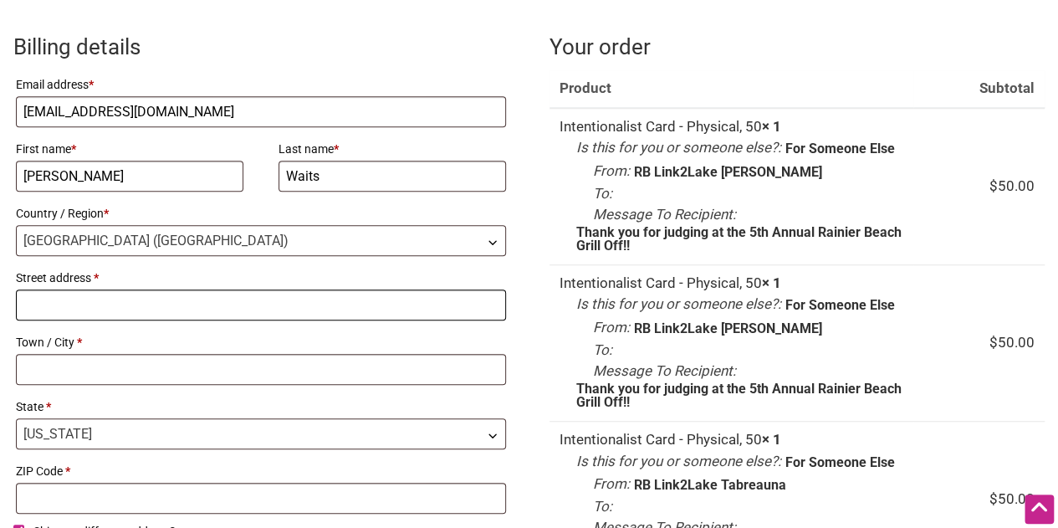
click at [453, 302] on input "Street address *" at bounding box center [261, 304] width 490 height 31
type input "[STREET_ADDRESS] S"
type input "[GEOGRAPHIC_DATA]"
type input "98118"
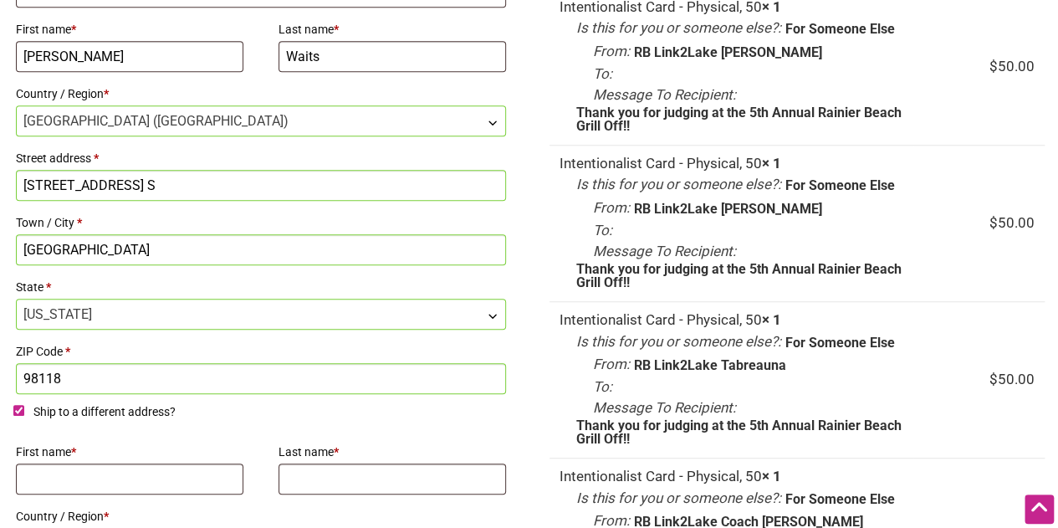
scroll to position [494, 0]
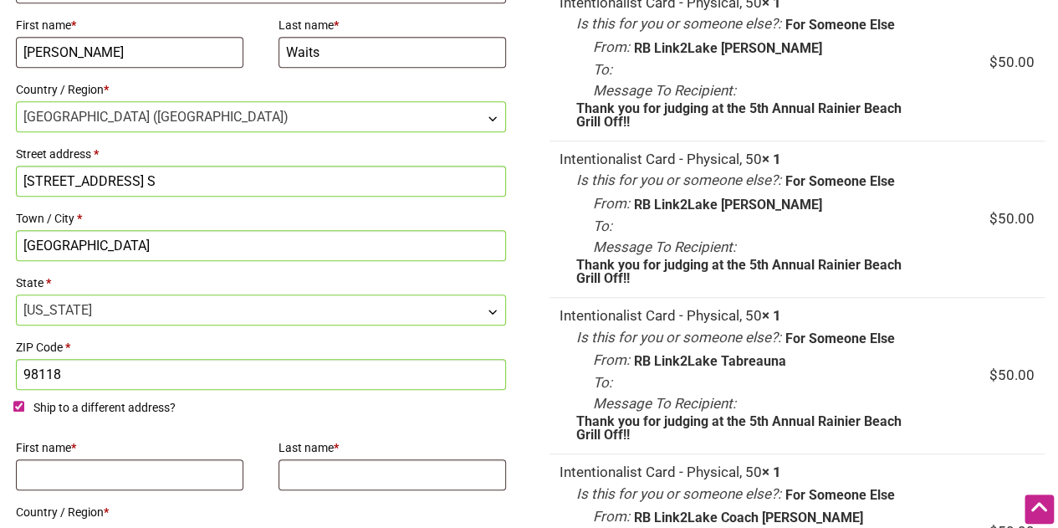
click at [17, 401] on input "Ship to a different address?" at bounding box center [18, 406] width 11 height 11
checkbox input "false"
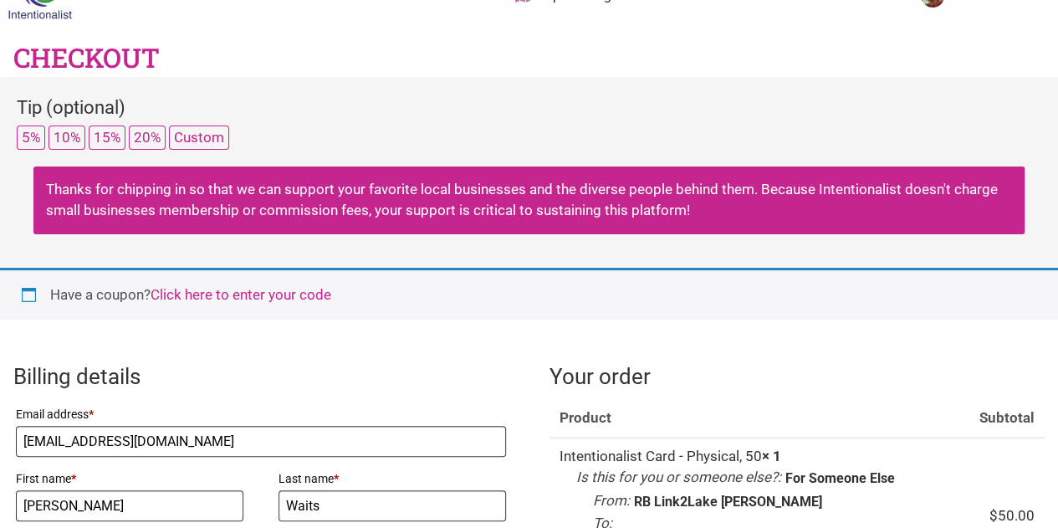
scroll to position [6, 0]
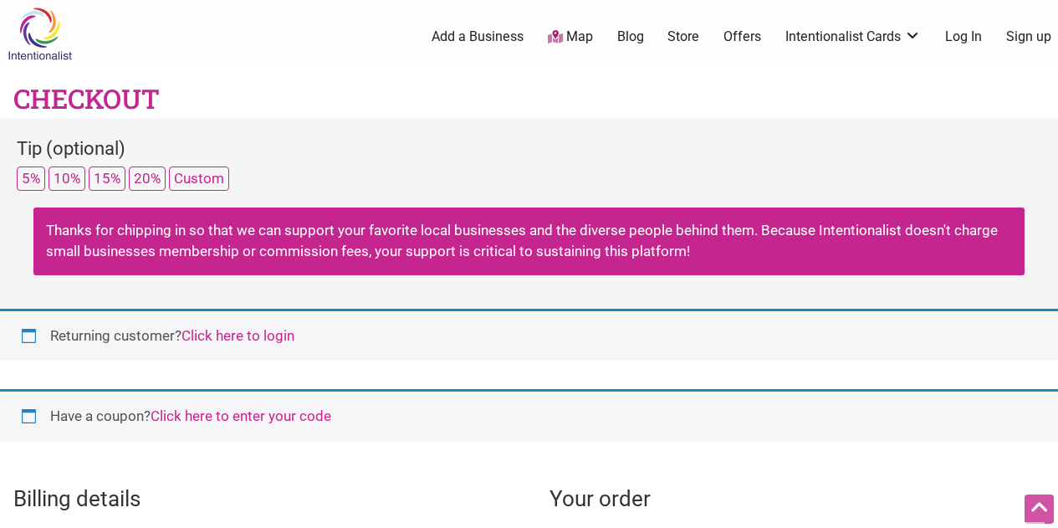
select select "WA"
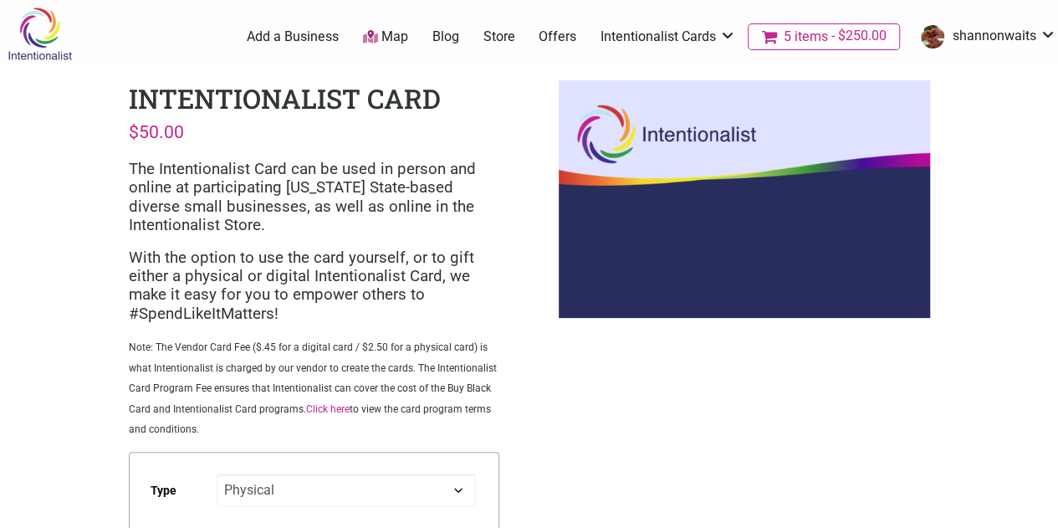
click at [318, 498] on select "Choose an option Digital Physical" at bounding box center [346, 489] width 258 height 33
click at [217, 476] on select "Choose an option Digital Physical" at bounding box center [346, 489] width 258 height 33
select select "Digital"
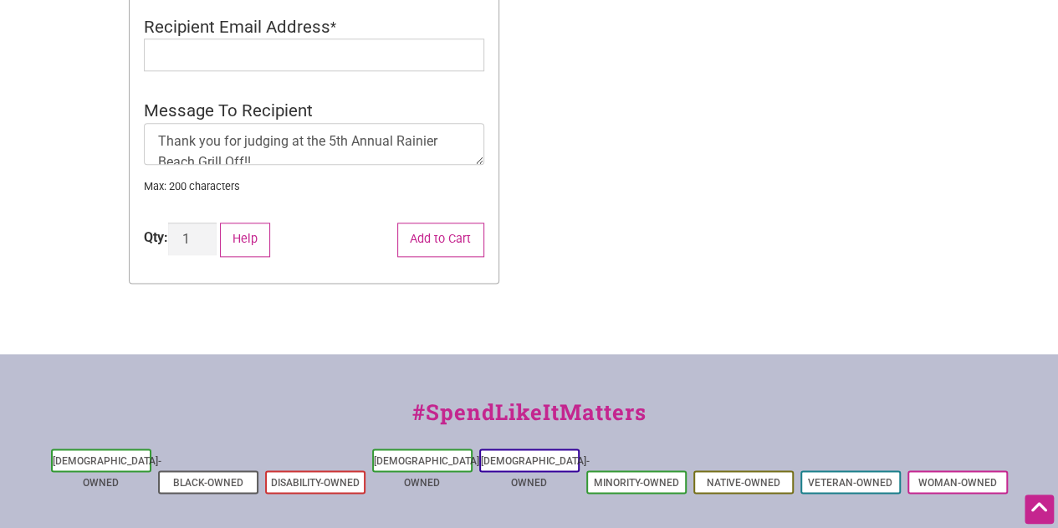
scroll to position [926, 0]
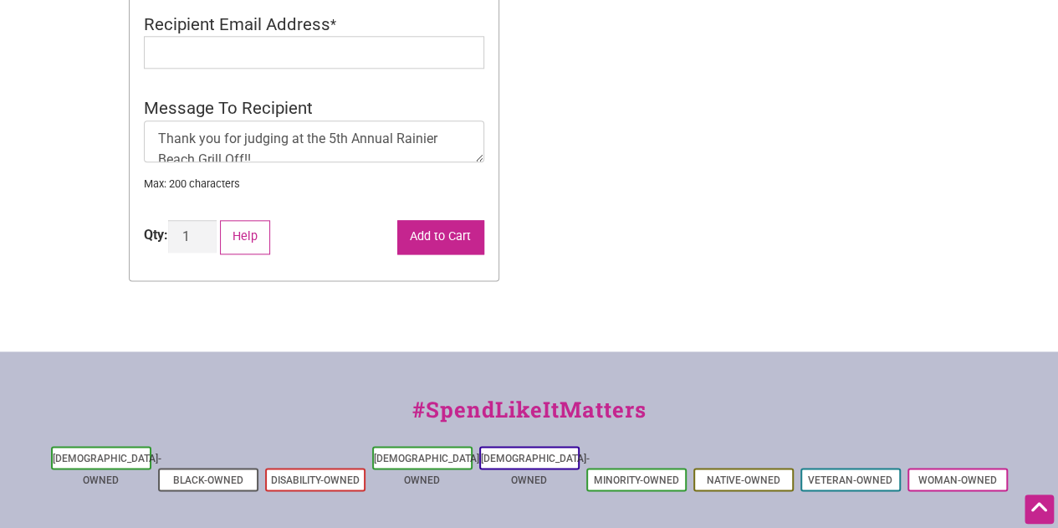
click at [426, 250] on button "Add to Cart" at bounding box center [440, 237] width 87 height 34
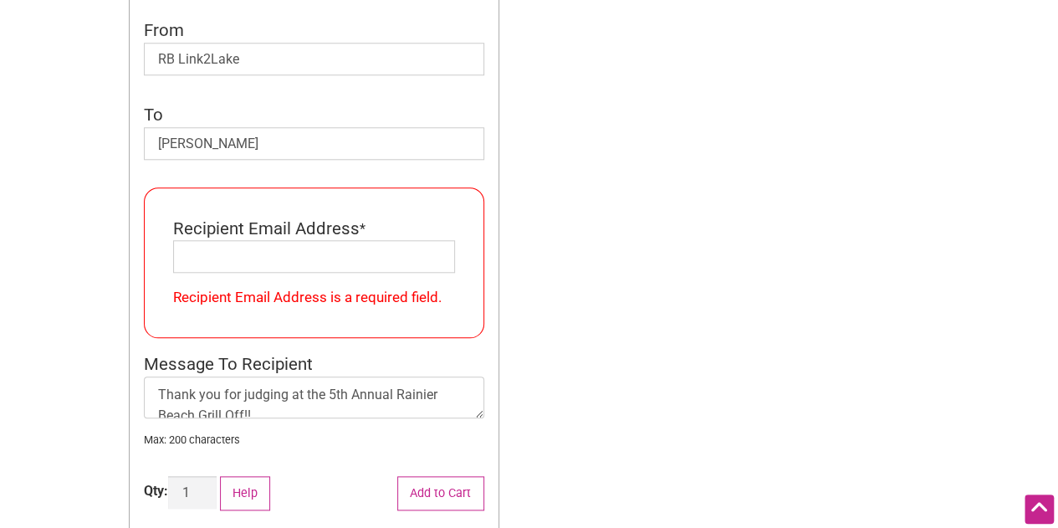
scroll to position [783, 0]
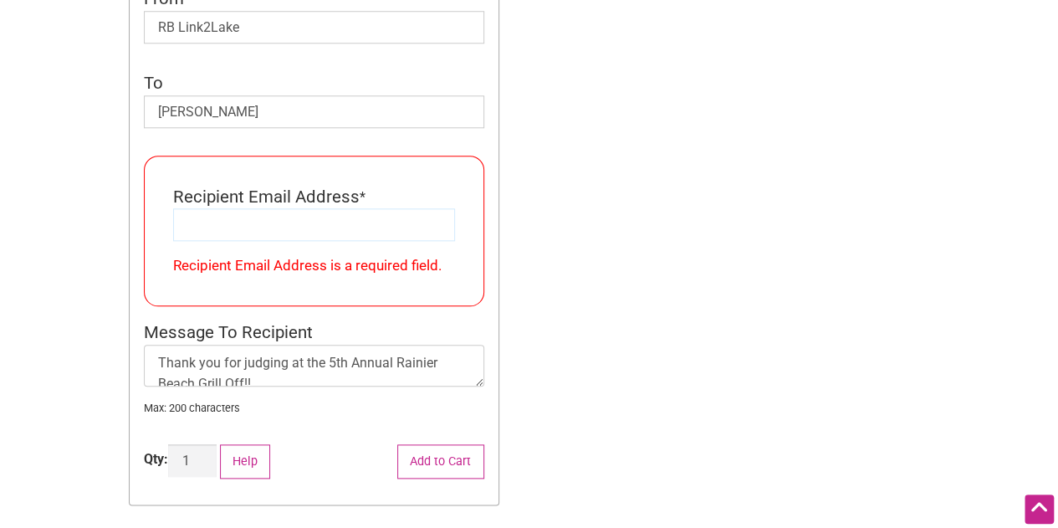
click at [377, 224] on input "Recipient Email Address" at bounding box center [314, 224] width 282 height 33
type input "[EMAIL_ADDRESS][DOMAIN_NAME]"
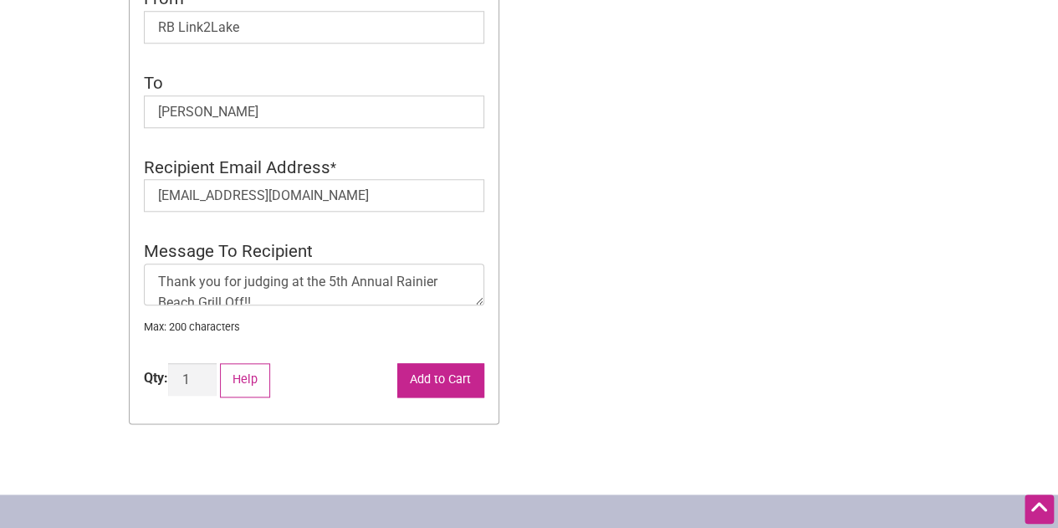
click at [416, 397] on button "Add to Cart" at bounding box center [440, 380] width 87 height 34
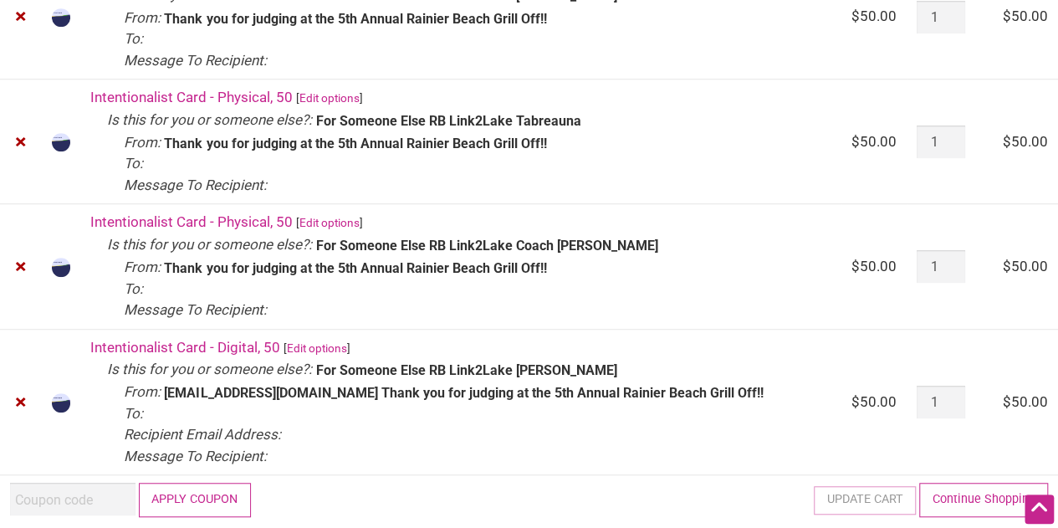
scroll to position [431, 0]
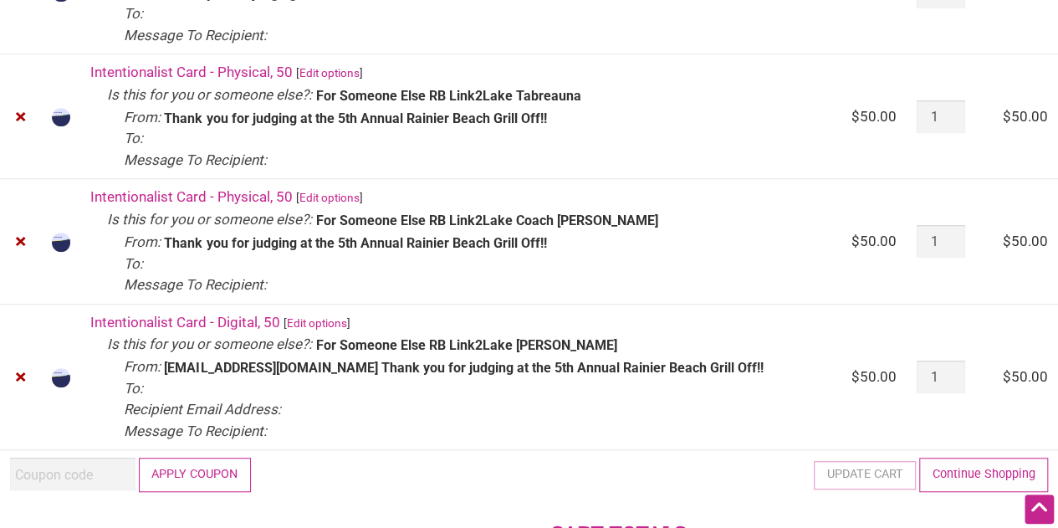
click at [336, 191] on link "Edit options" at bounding box center [329, 197] width 60 height 13
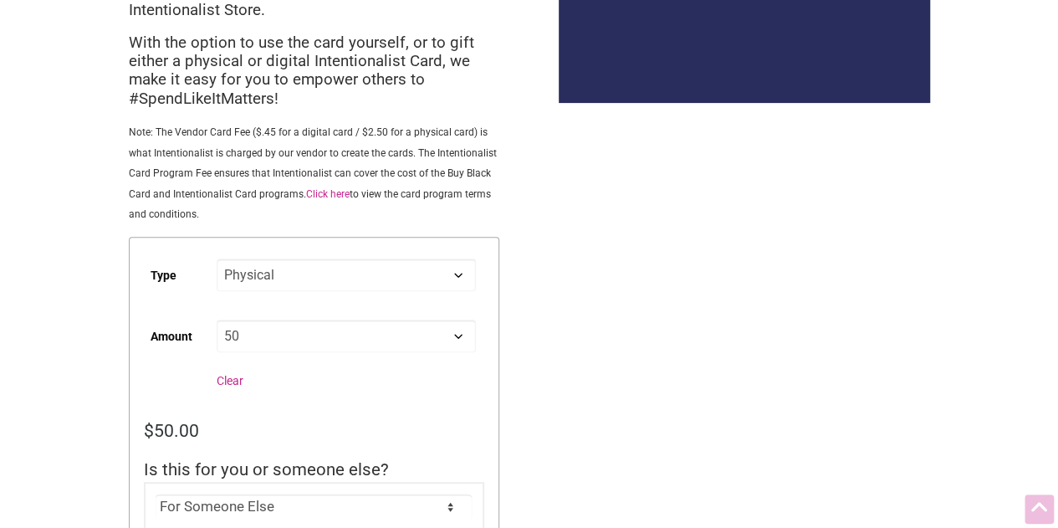
scroll to position [217, 0]
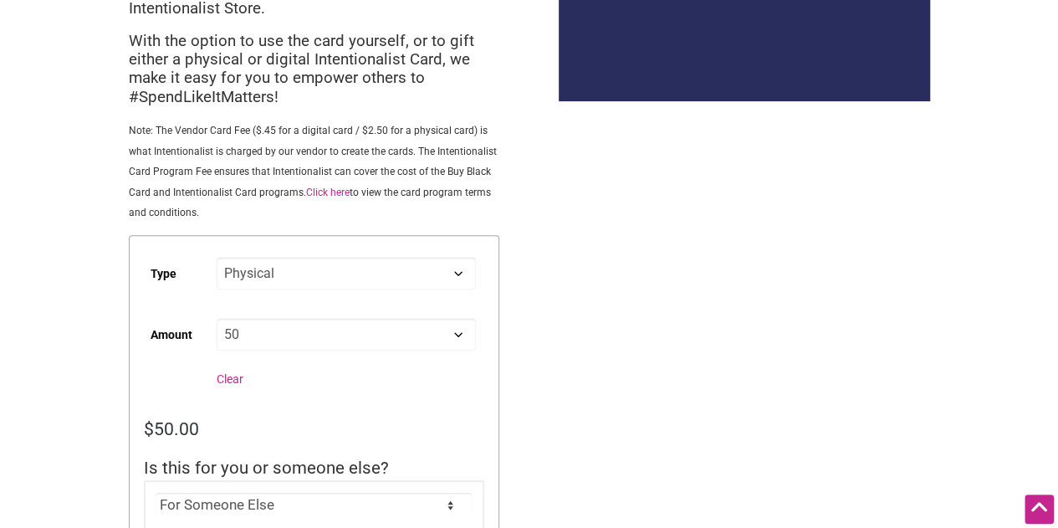
click at [316, 283] on select "Choose an option Digital Physical" at bounding box center [346, 273] width 258 height 33
click at [217, 259] on select "Choose an option Digital Physical" at bounding box center [346, 273] width 258 height 33
click at [324, 289] on select "Choose an option Digital Physical" at bounding box center [346, 273] width 258 height 33
click at [217, 259] on select "Choose an option Digital Physical" at bounding box center [346, 273] width 258 height 33
select select "Digital"
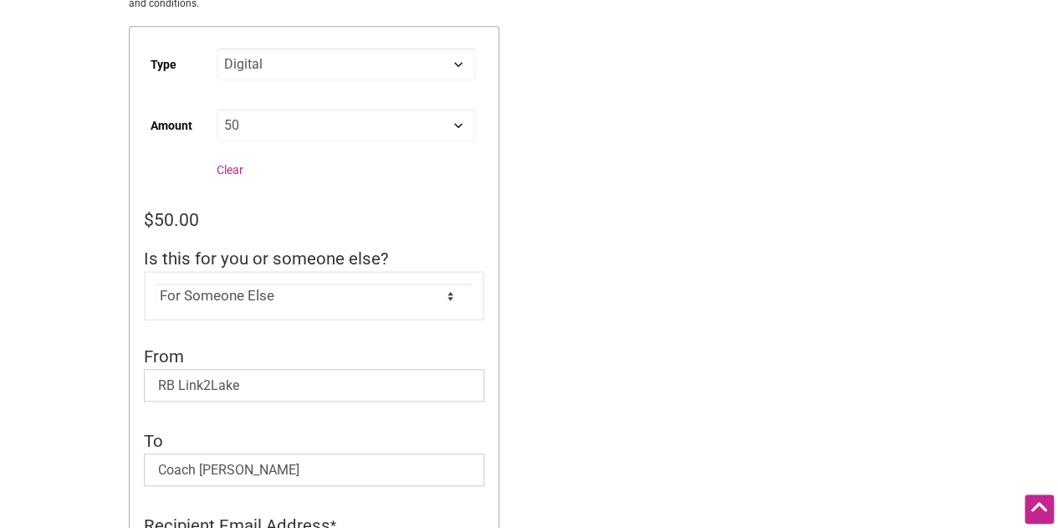
scroll to position [562, 0]
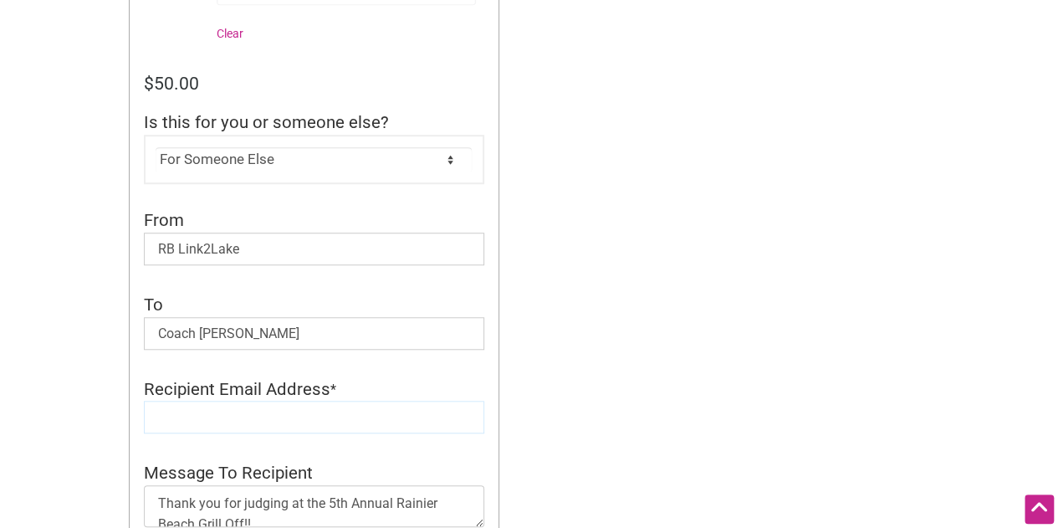
click at [287, 409] on input "Recipient Email Address" at bounding box center [314, 417] width 340 height 33
type input "[EMAIL_ADDRESS][DOMAIN_NAME]"
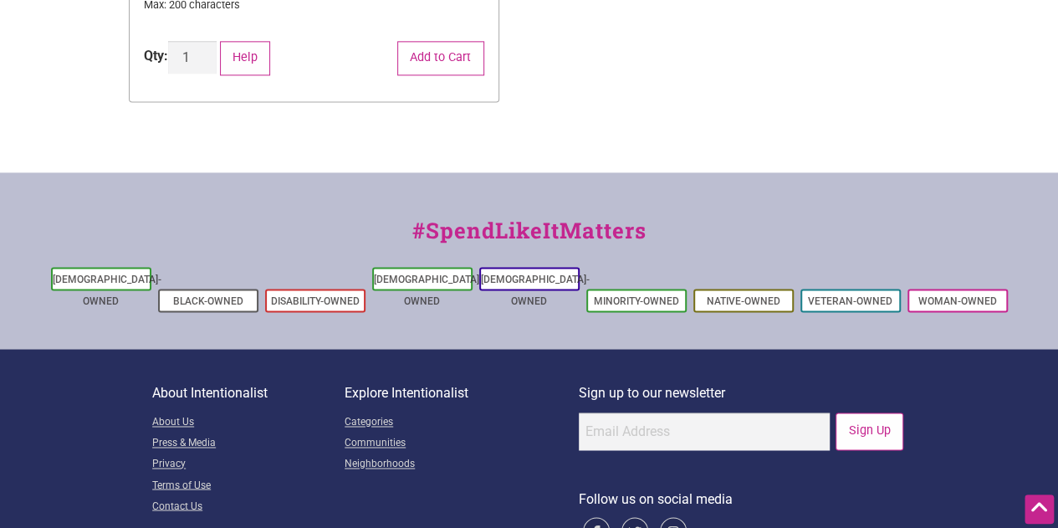
scroll to position [1109, 0]
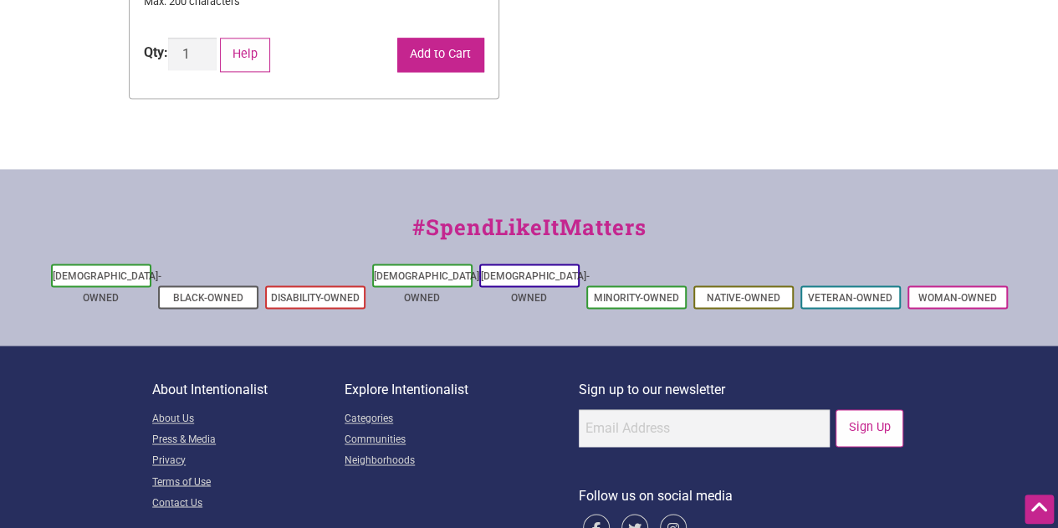
click at [430, 59] on button "Add to Cart" at bounding box center [440, 55] width 87 height 34
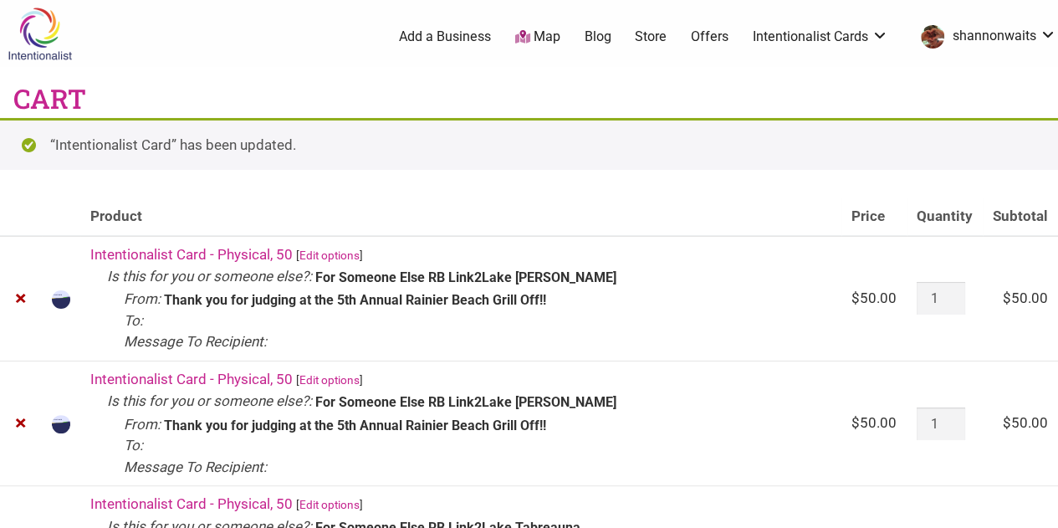
click at [314, 256] on link "Edit options" at bounding box center [329, 254] width 60 height 13
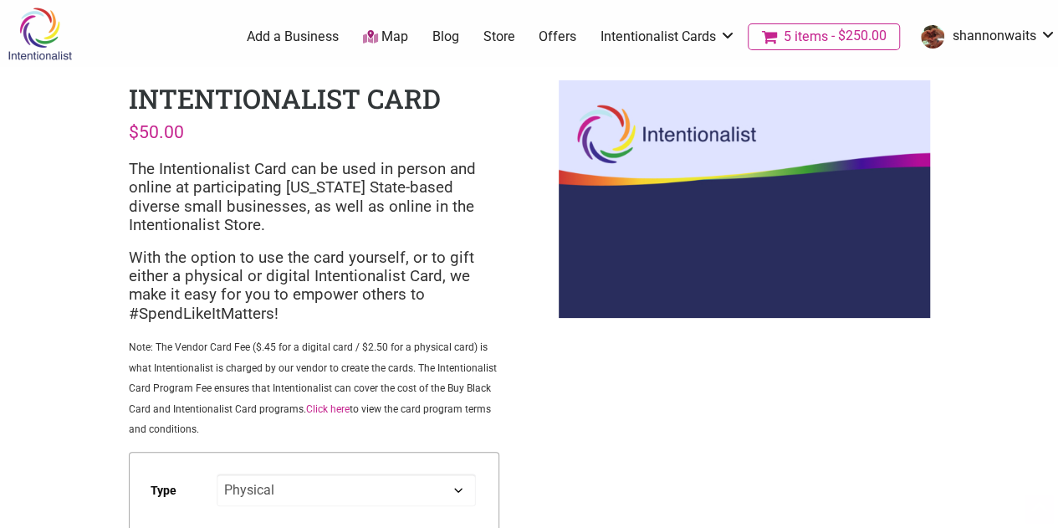
scroll to position [114, 0]
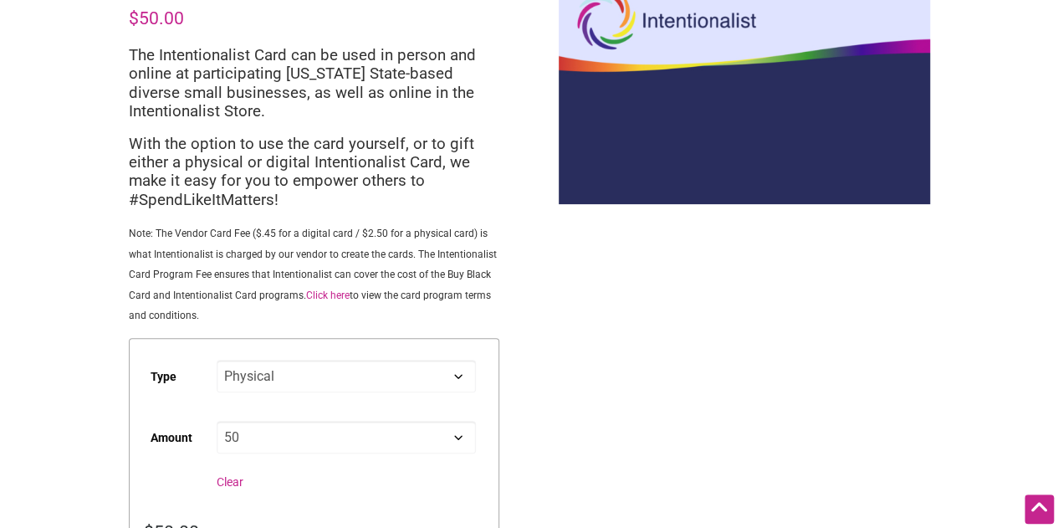
click at [314, 381] on select "Choose an option Digital Physical" at bounding box center [346, 376] width 258 height 33
click at [217, 362] on select "Choose an option Digital Physical" at bounding box center [346, 376] width 258 height 33
select select "Digital"
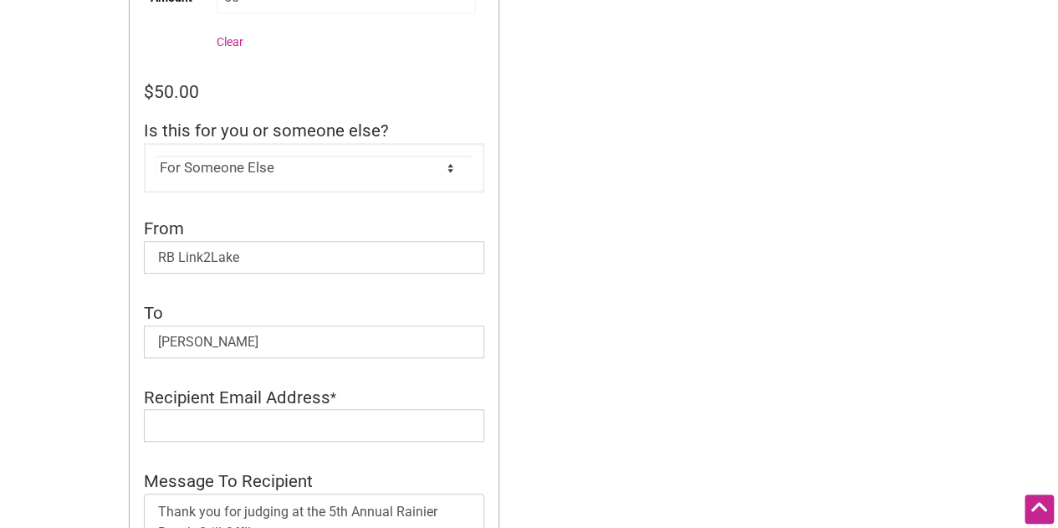
scroll to position [554, 0]
click at [312, 435] on input "Recipient Email Address" at bounding box center [314, 424] width 340 height 33
type input "[EMAIL_ADDRESS][DOMAIN_NAME]"
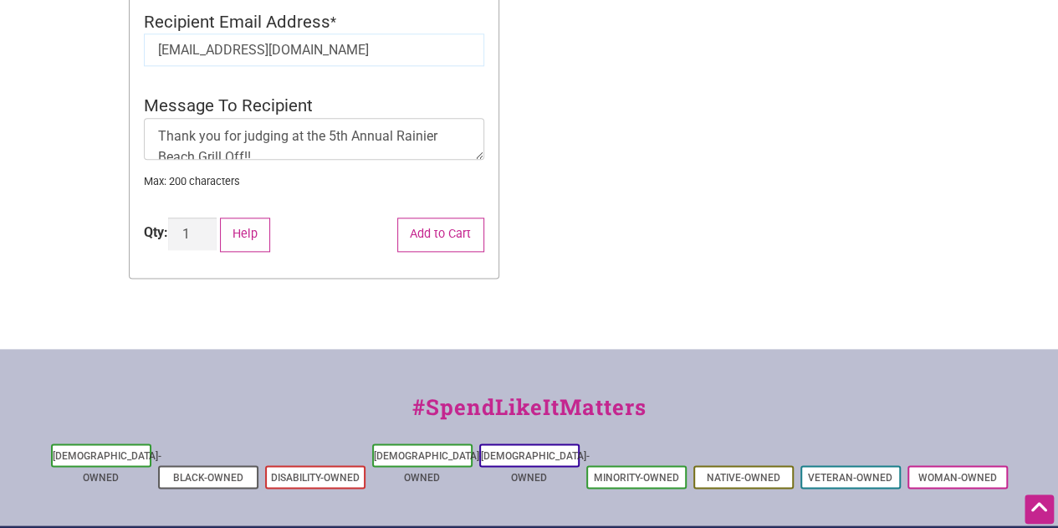
scroll to position [932, 0]
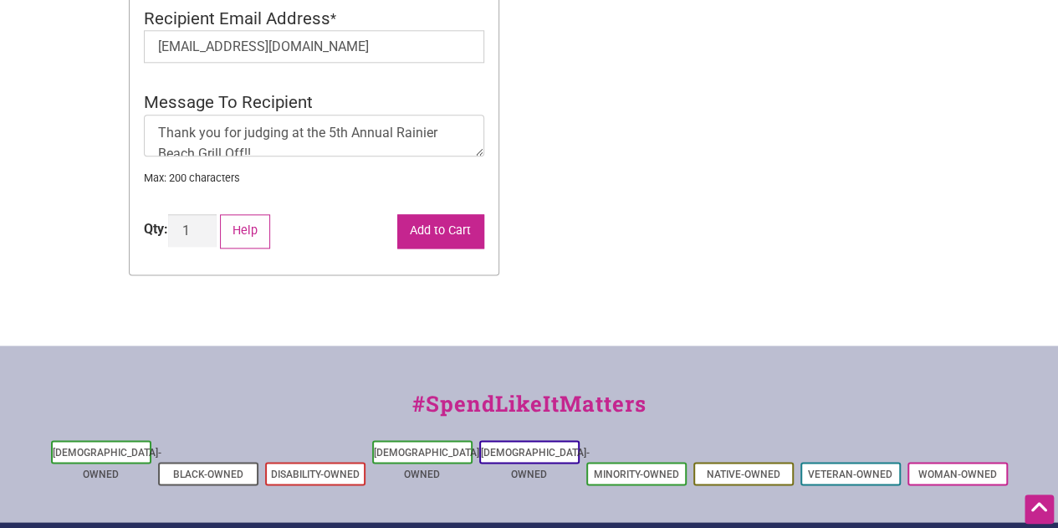
click at [410, 227] on button "Add to Cart" at bounding box center [440, 231] width 87 height 34
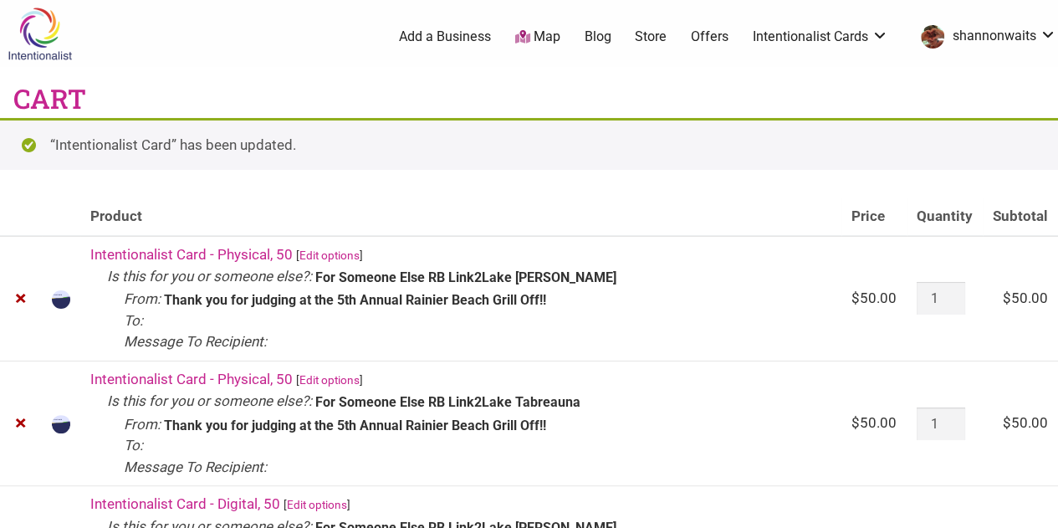
click at [339, 383] on link "Edit options" at bounding box center [329, 379] width 60 height 13
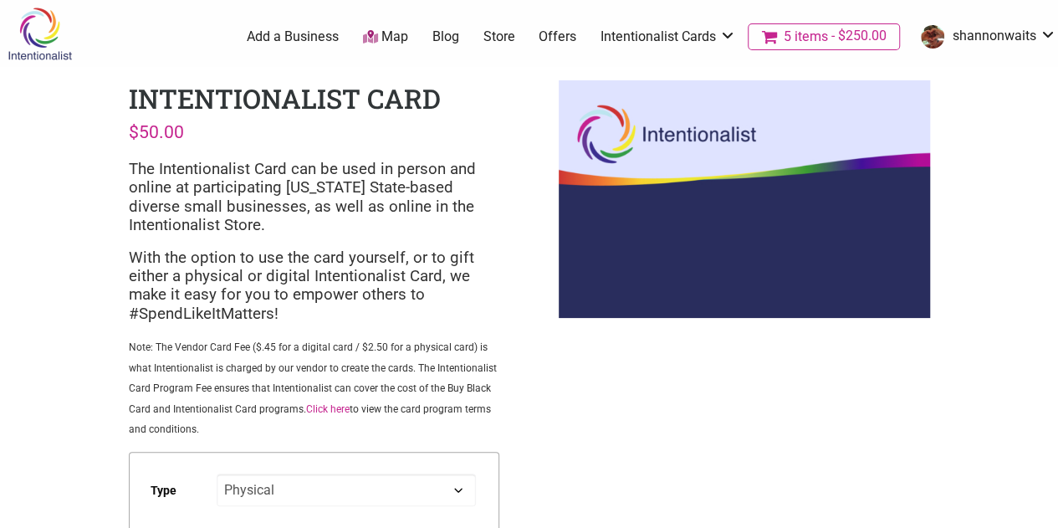
click at [321, 495] on select "Choose an option Digital Physical" at bounding box center [346, 489] width 258 height 33
click at [217, 476] on select "Choose an option Digital Physical" at bounding box center [346, 489] width 258 height 33
select select "Digital"
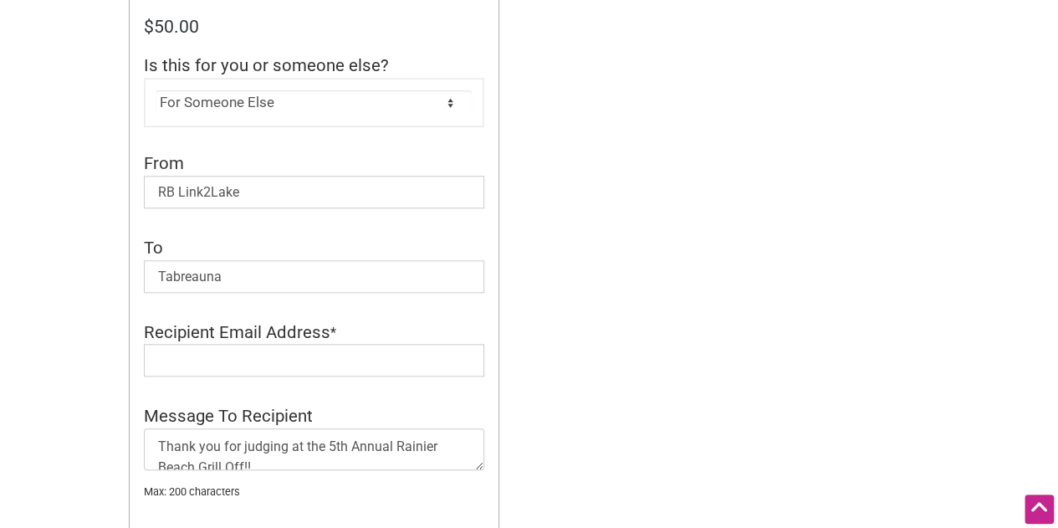
scroll to position [642, 0]
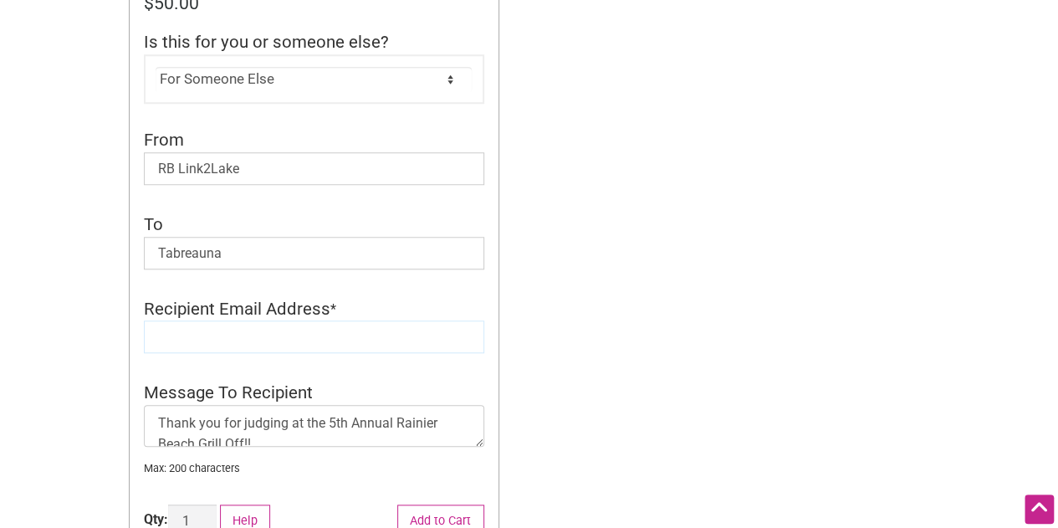
click at [314, 339] on input "Recipient Email Address" at bounding box center [314, 336] width 340 height 33
type input "[EMAIL_ADDRESS][DOMAIN_NAME]"
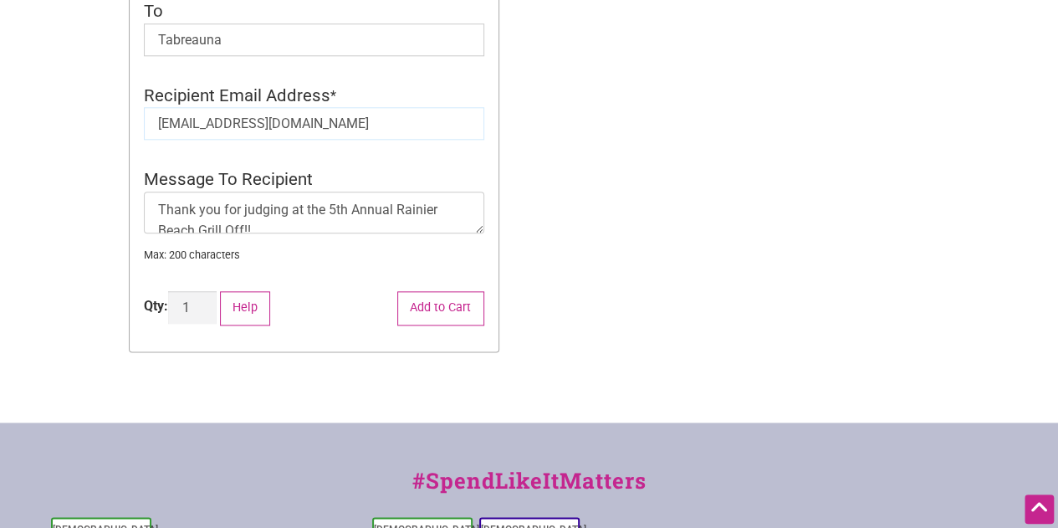
scroll to position [862, 0]
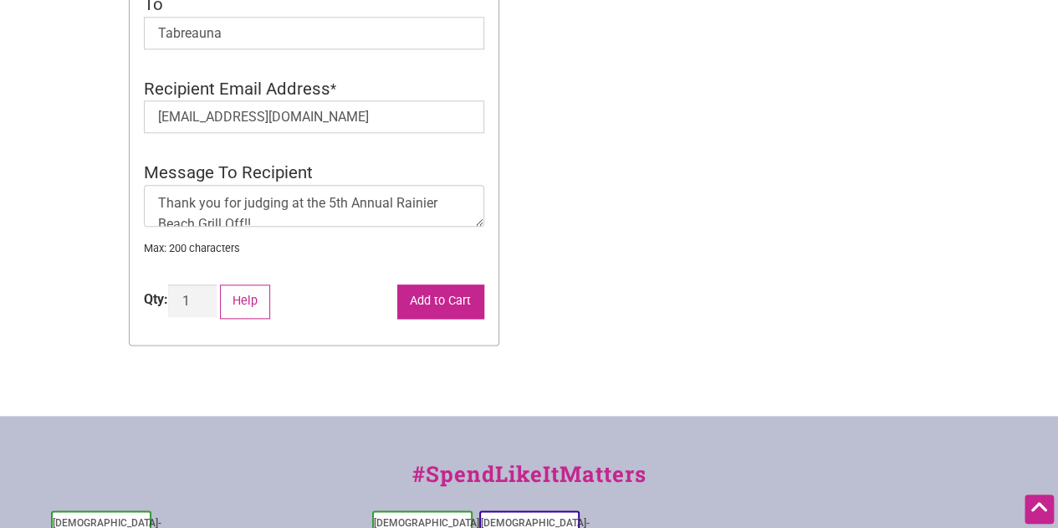
click at [430, 303] on button "Add to Cart" at bounding box center [440, 301] width 87 height 34
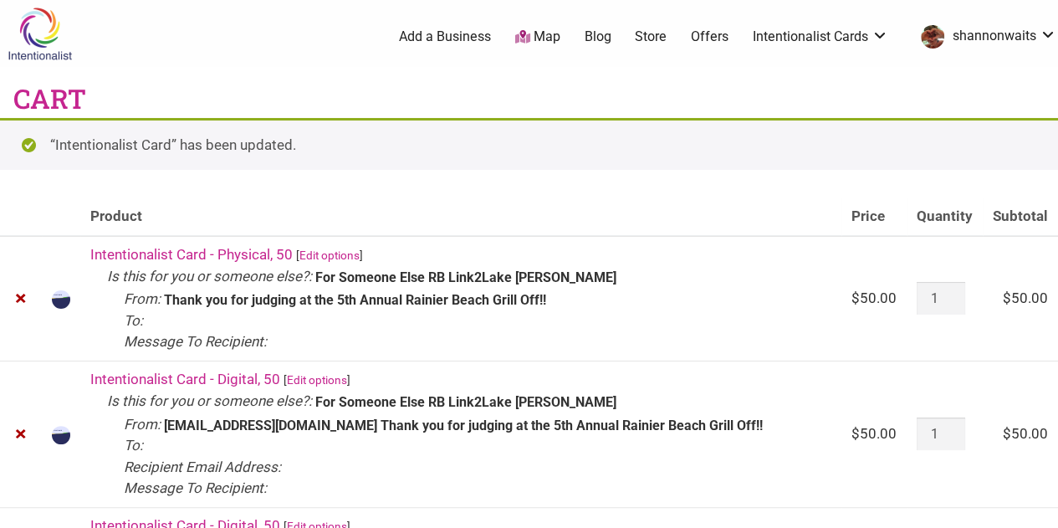
click at [343, 258] on link "Edit options" at bounding box center [329, 254] width 60 height 13
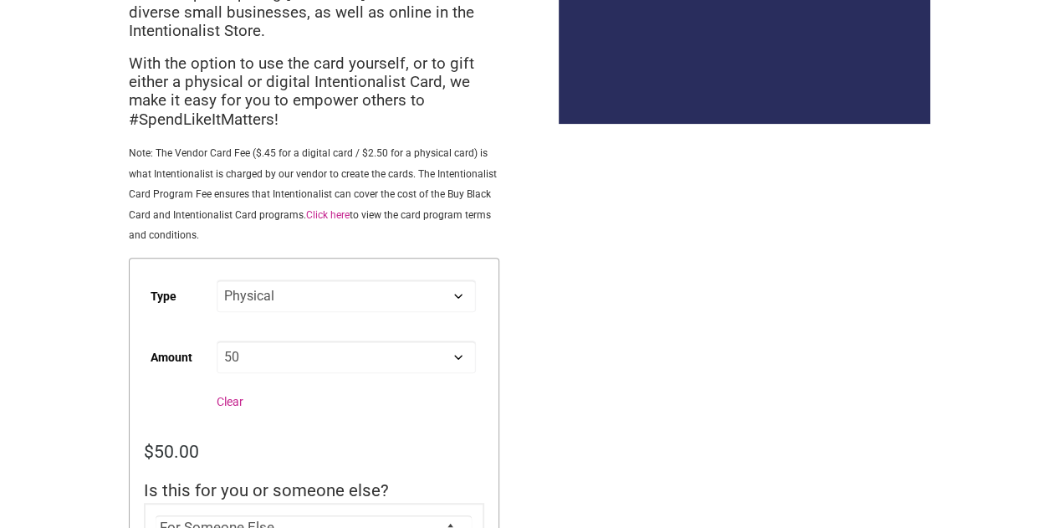
scroll to position [199, 0]
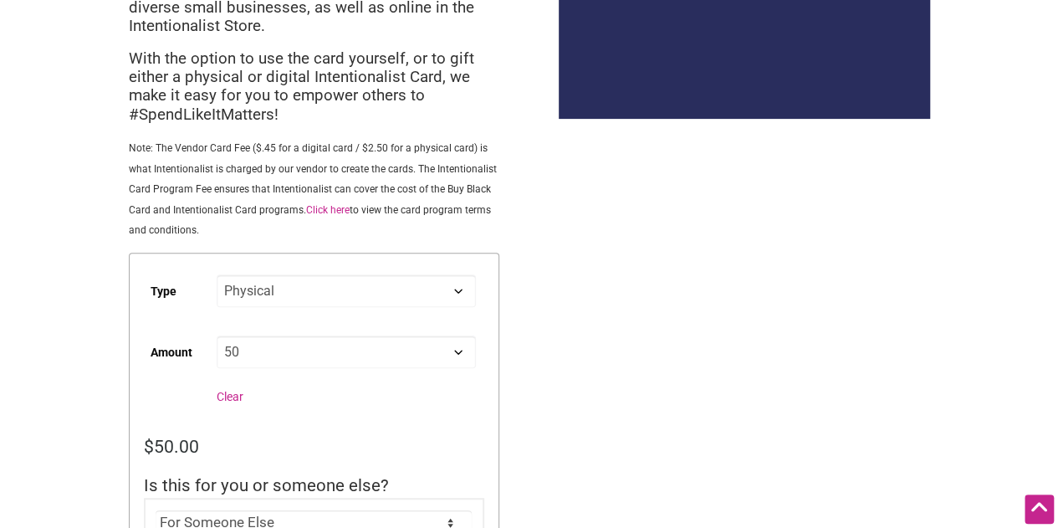
click at [339, 300] on select "Choose an option Digital Physical" at bounding box center [346, 290] width 258 height 33
click at [217, 277] on select "Choose an option Digital Physical" at bounding box center [346, 290] width 258 height 33
select select "Digital"
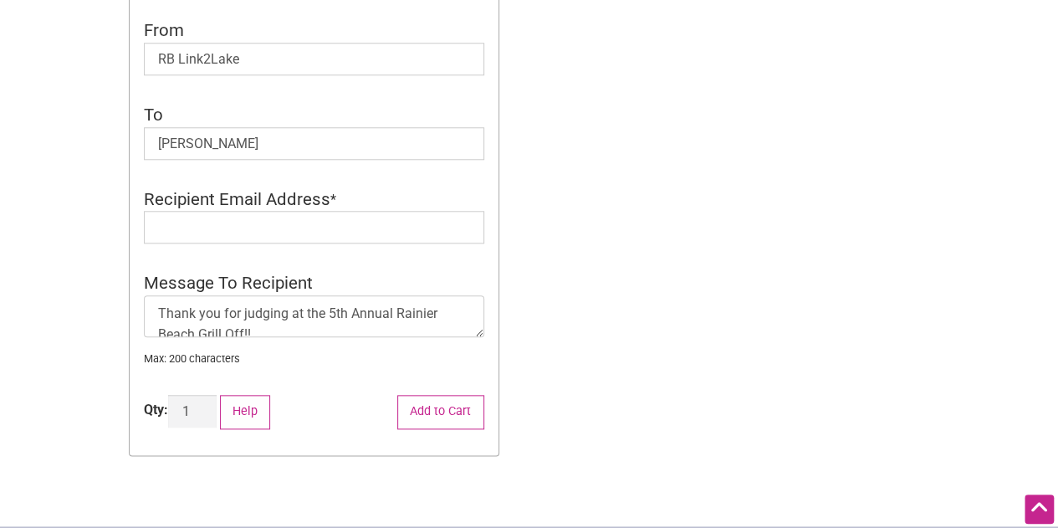
scroll to position [753, 0]
click at [357, 217] on input "Recipient Email Address" at bounding box center [314, 225] width 340 height 33
type input "[EMAIL_ADDRESS][DOMAIN_NAME]"
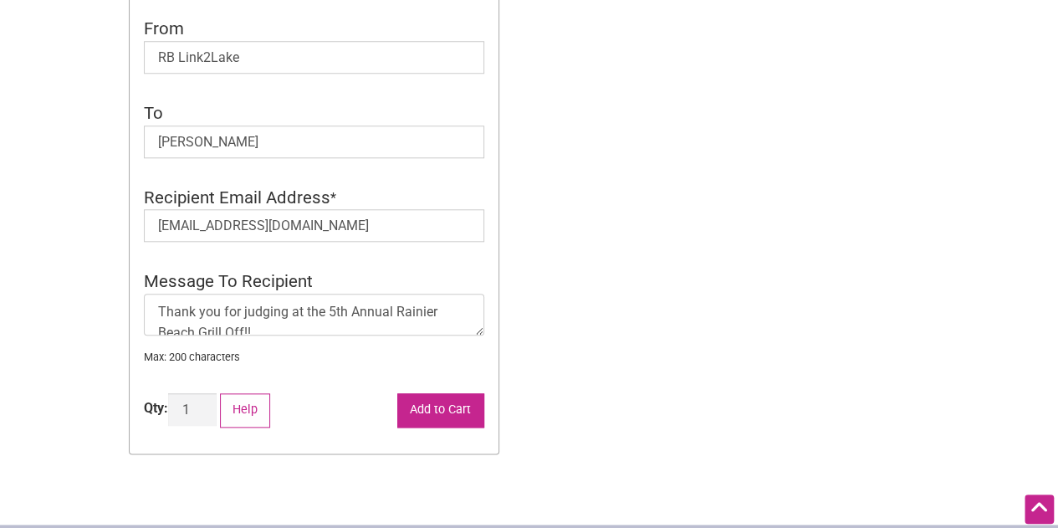
click at [452, 411] on button "Add to Cart" at bounding box center [440, 410] width 87 height 34
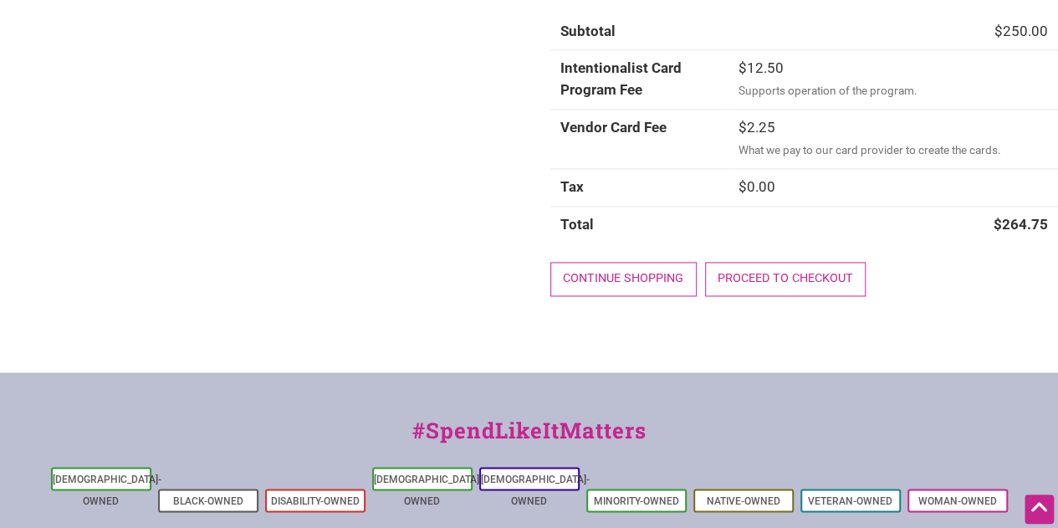
scroll to position [1070, 0]
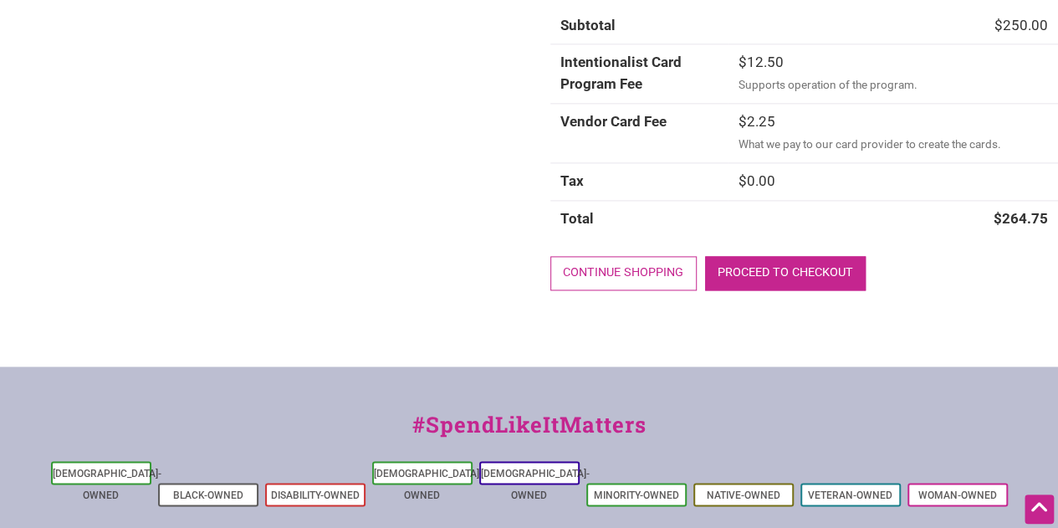
click at [807, 278] on link "Proceed to checkout" at bounding box center [785, 273] width 161 height 34
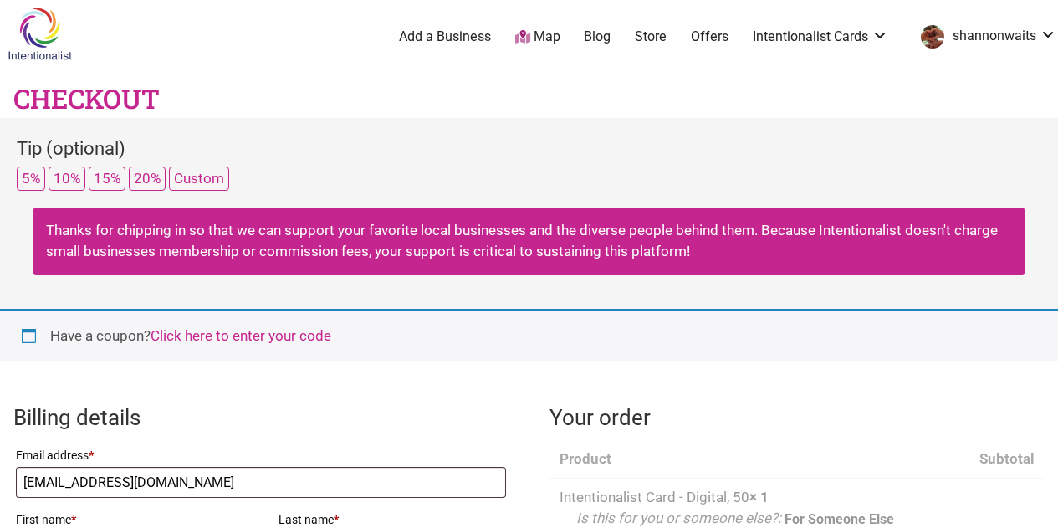
select select "WA"
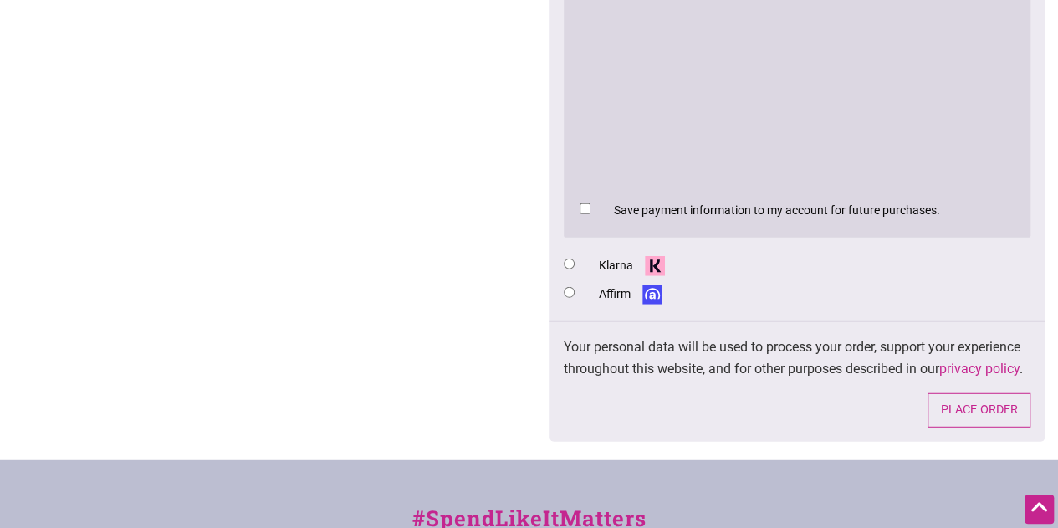
scroll to position [2055, 0]
click at [965, 392] on button "Place order" at bounding box center [978, 409] width 103 height 34
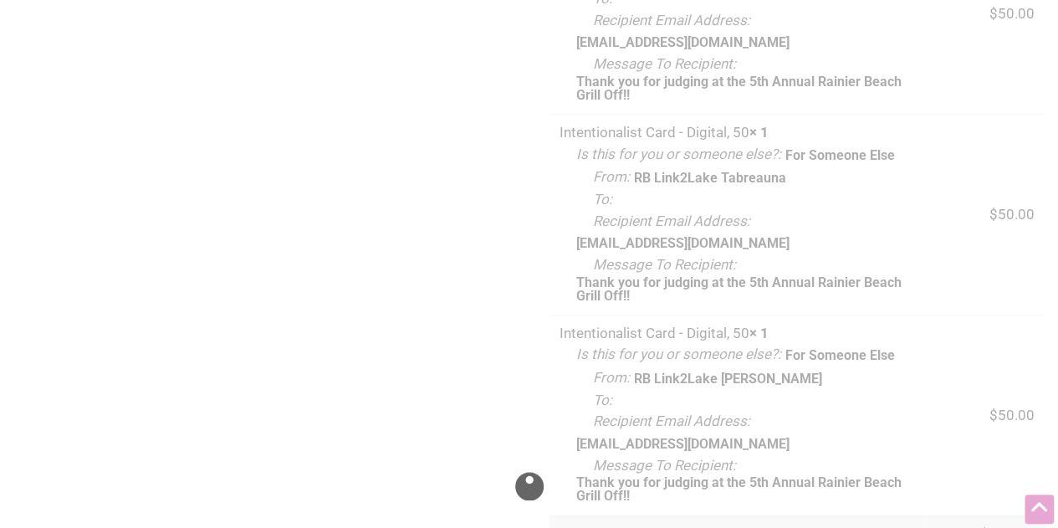
scroll to position [965, 0]
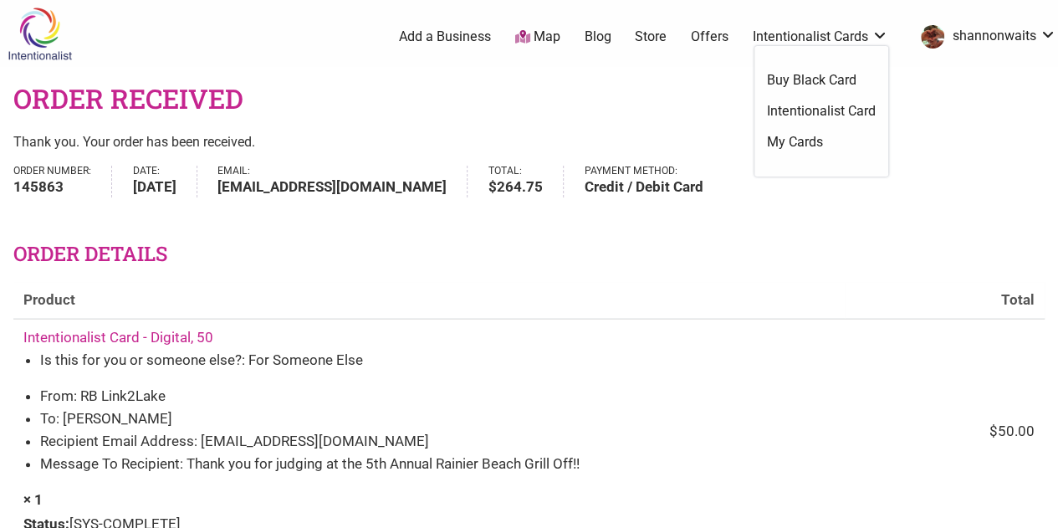
click at [833, 110] on link "Intentionalist Card" at bounding box center [821, 111] width 109 height 18
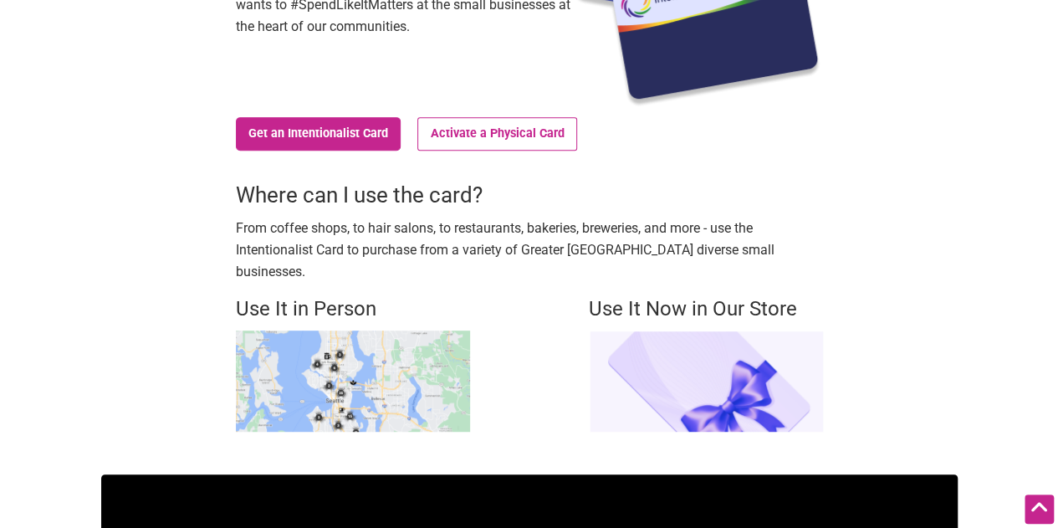
scroll to position [313, 0]
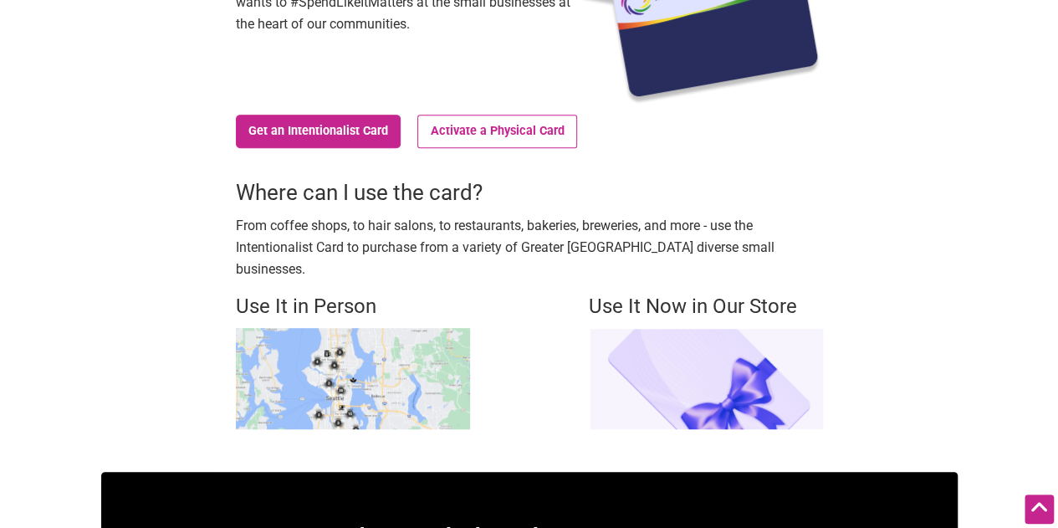
click at [362, 365] on img at bounding box center [353, 378] width 234 height 101
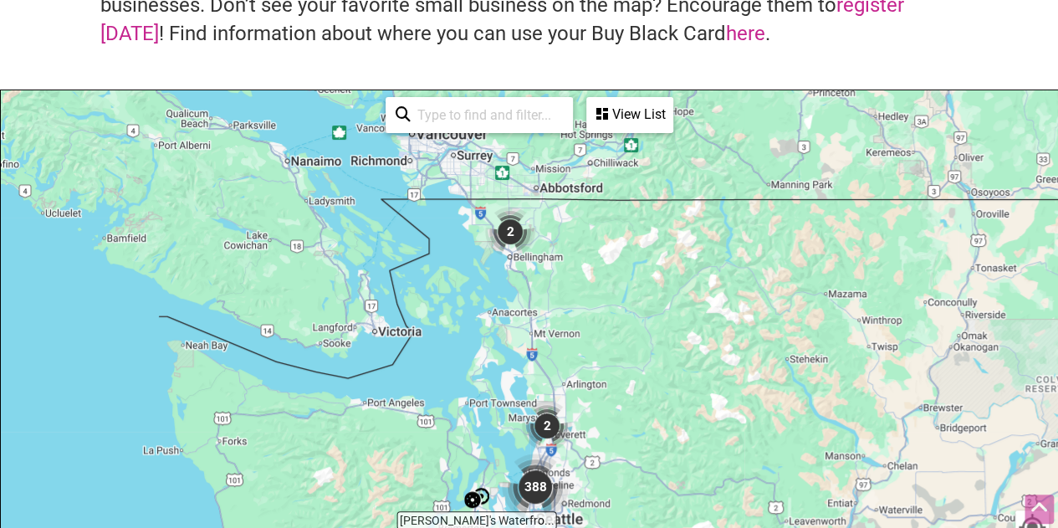
scroll to position [165, 0]
click at [517, 233] on img "2" at bounding box center [510, 231] width 64 height 64
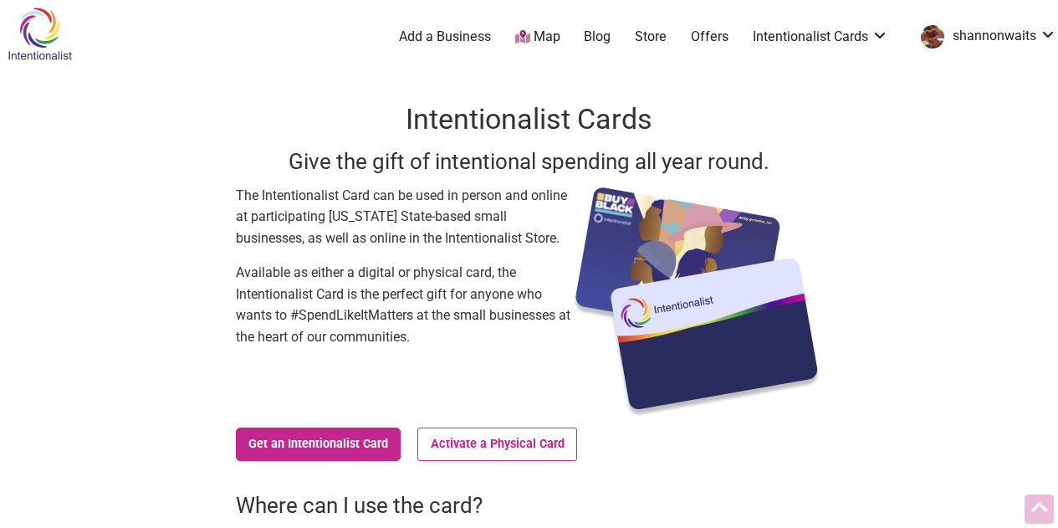
scroll to position [310, 0]
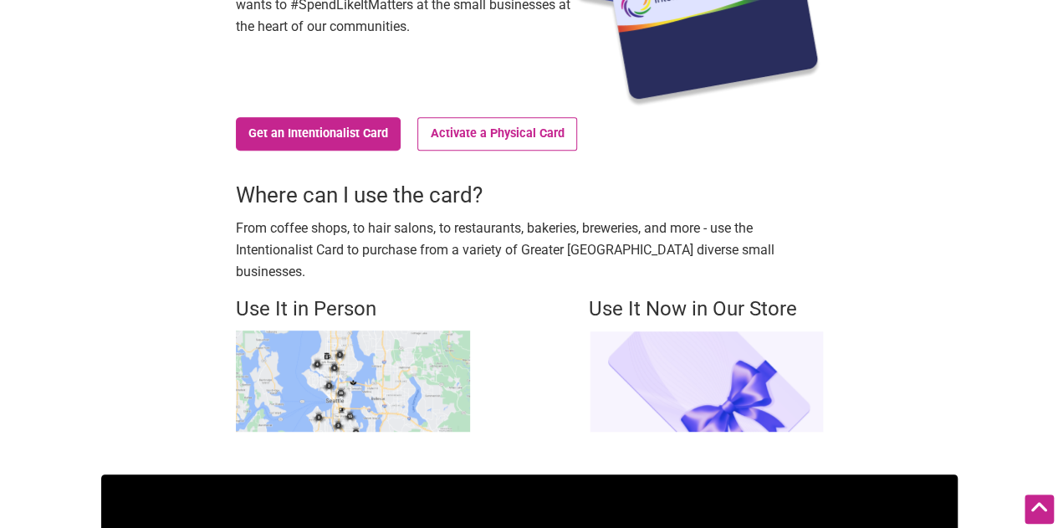
click at [379, 370] on img at bounding box center [353, 380] width 234 height 101
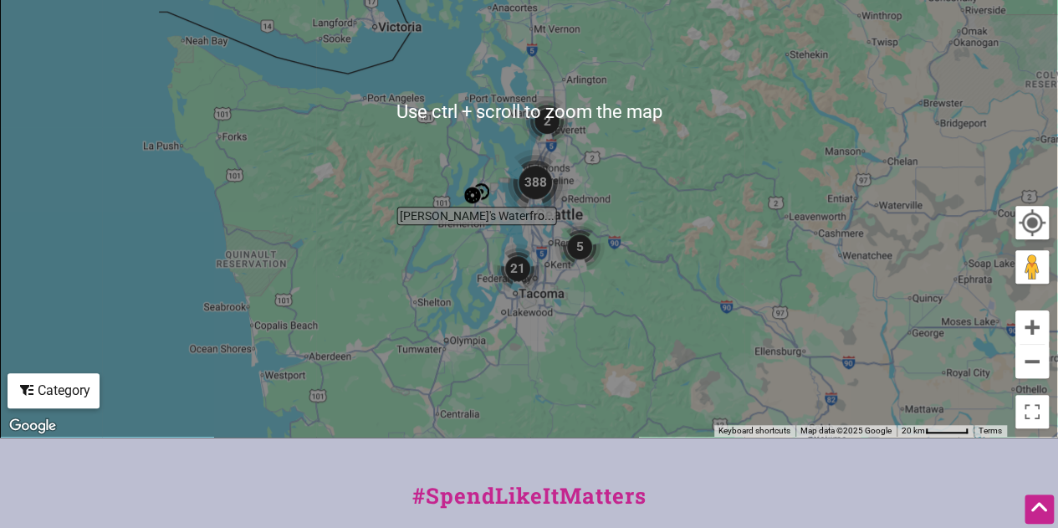
scroll to position [473, 0]
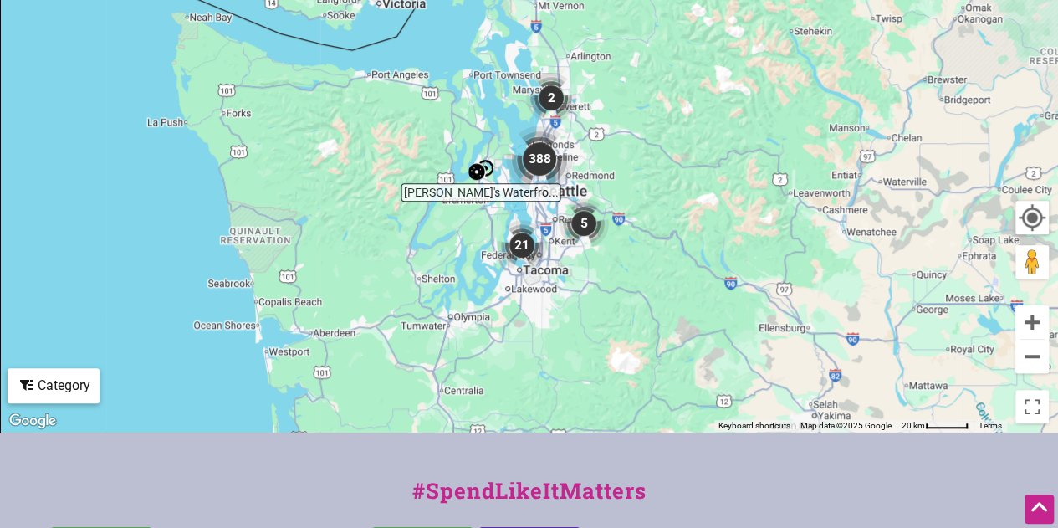
drag, startPoint x: 541, startPoint y: 217, endPoint x: 568, endPoint y: 118, distance: 102.2
click at [568, 119] on img "388" at bounding box center [539, 159] width 80 height 80
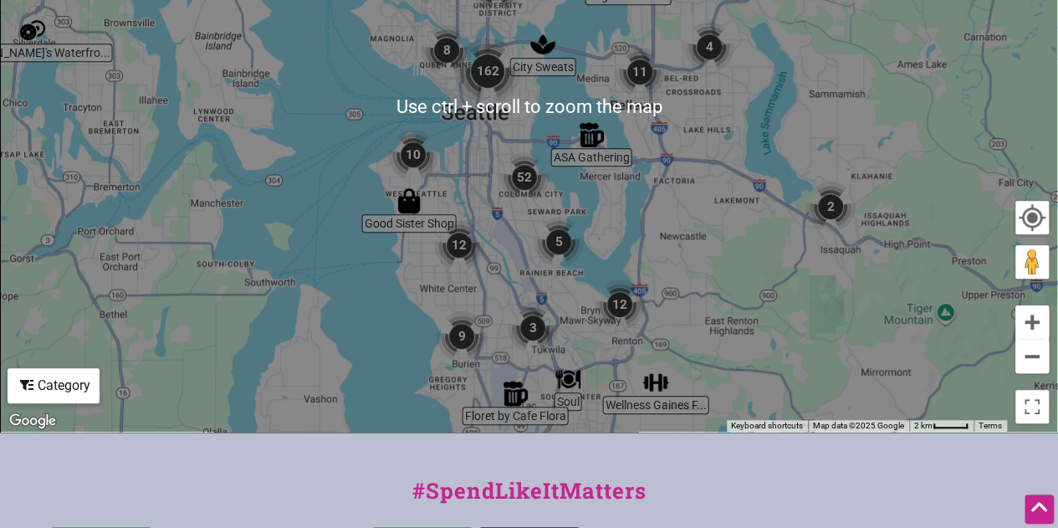
scroll to position [0, 0]
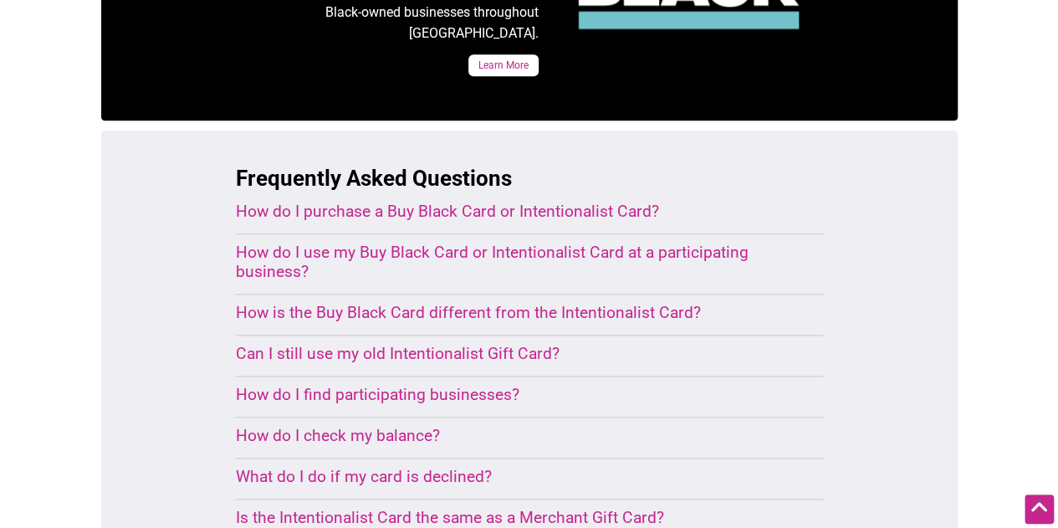
scroll to position [960, 0]
